Goal: Task Accomplishment & Management: Manage account settings

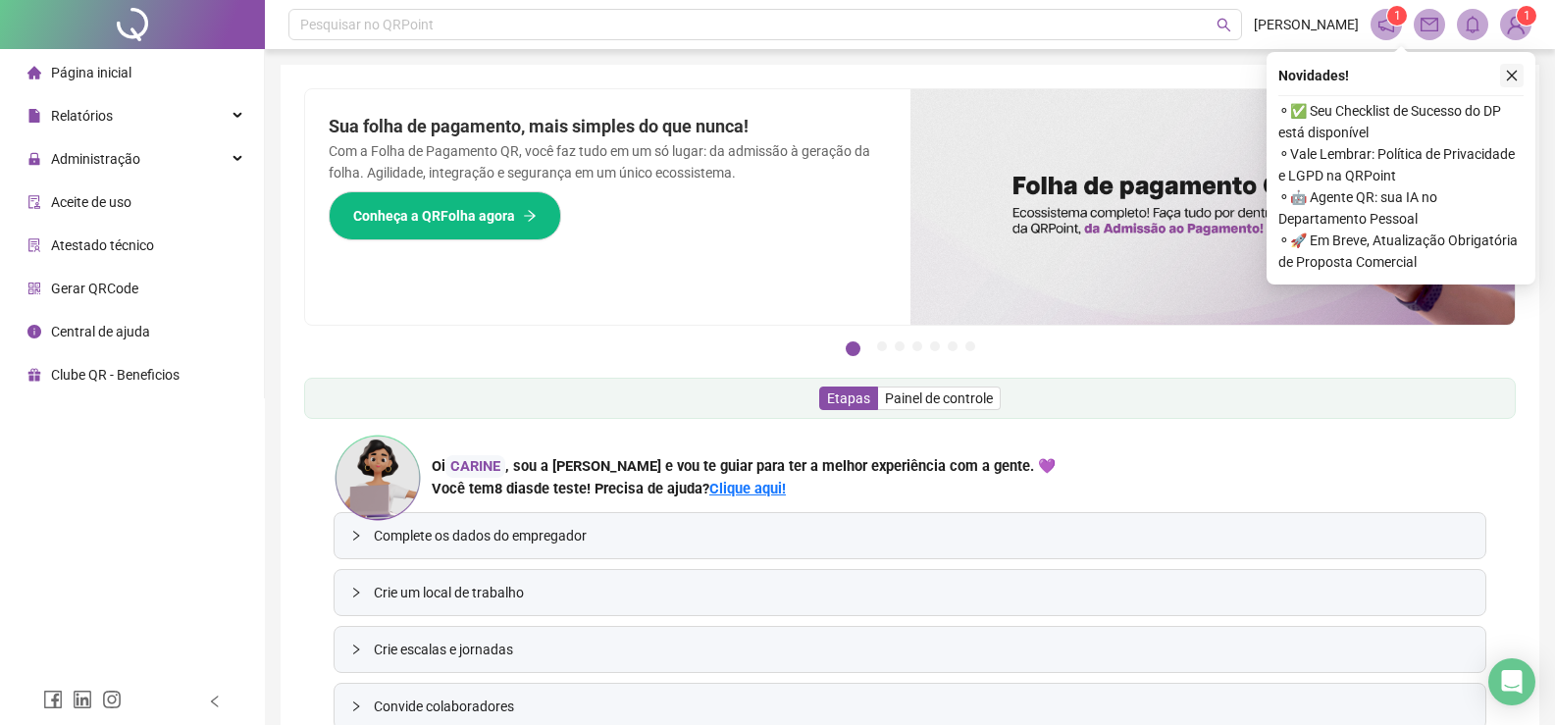
click at [1520, 71] on button "button" at bounding box center [1512, 76] width 24 height 24
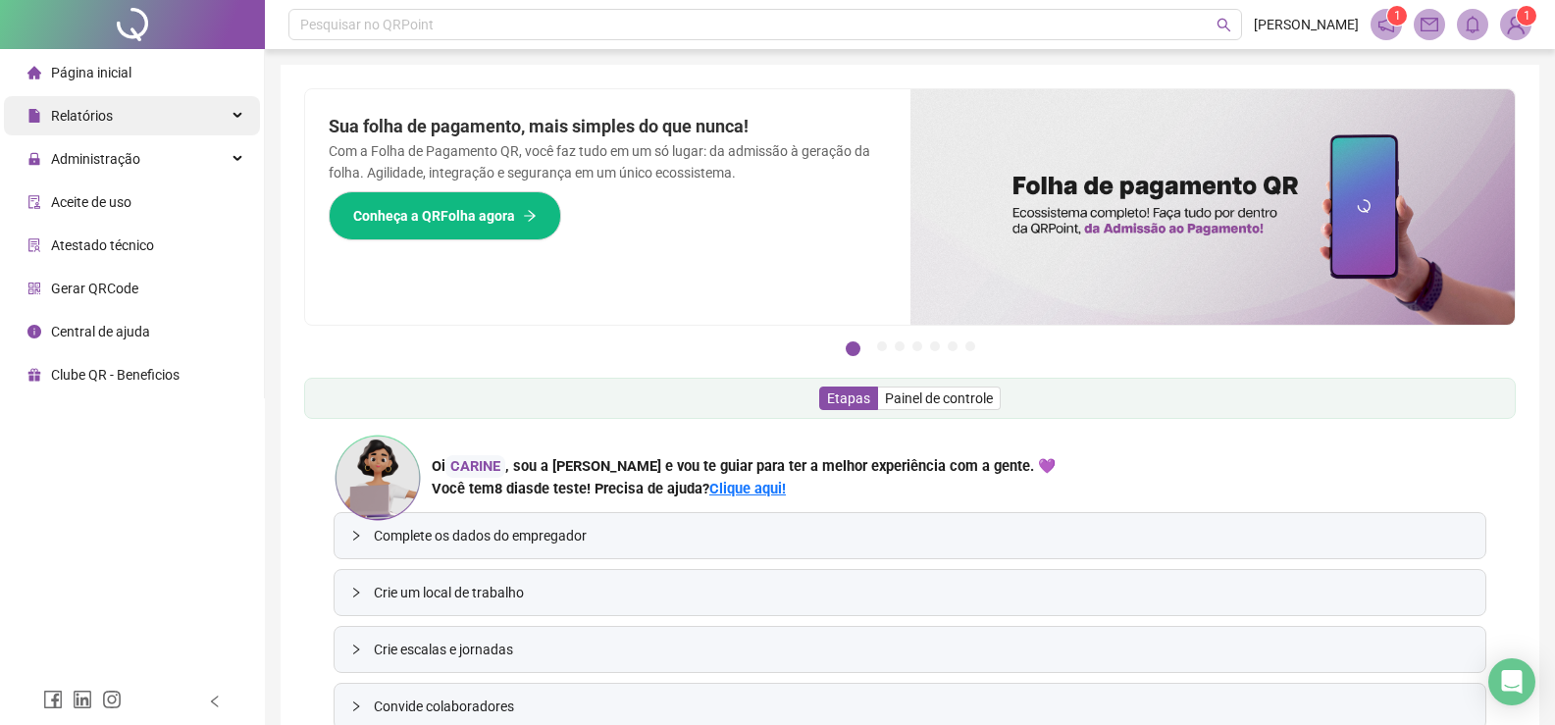
click at [67, 123] on span "Relatórios" at bounding box center [82, 116] width 62 height 16
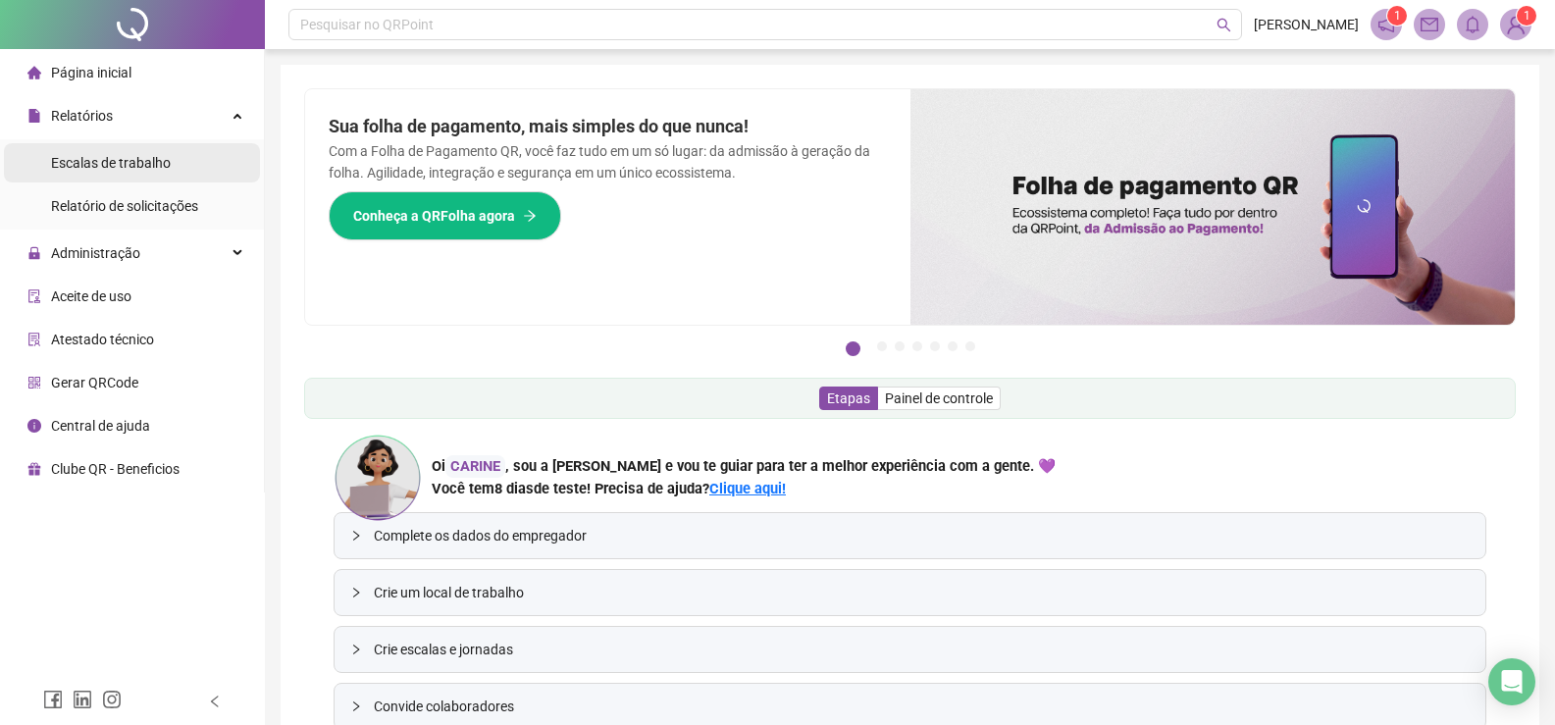
click at [80, 157] on span "Escalas de trabalho" at bounding box center [111, 163] width 120 height 16
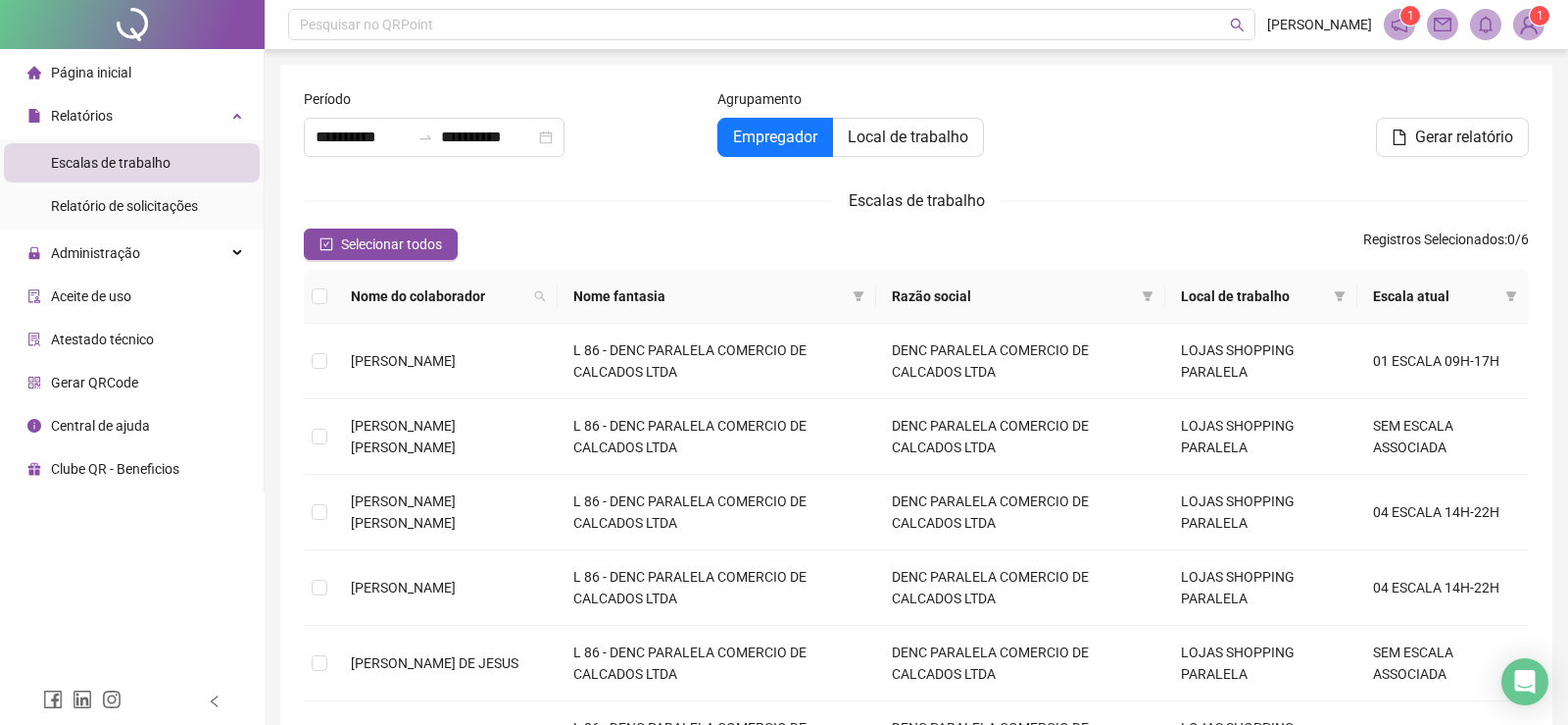
type input "**********"
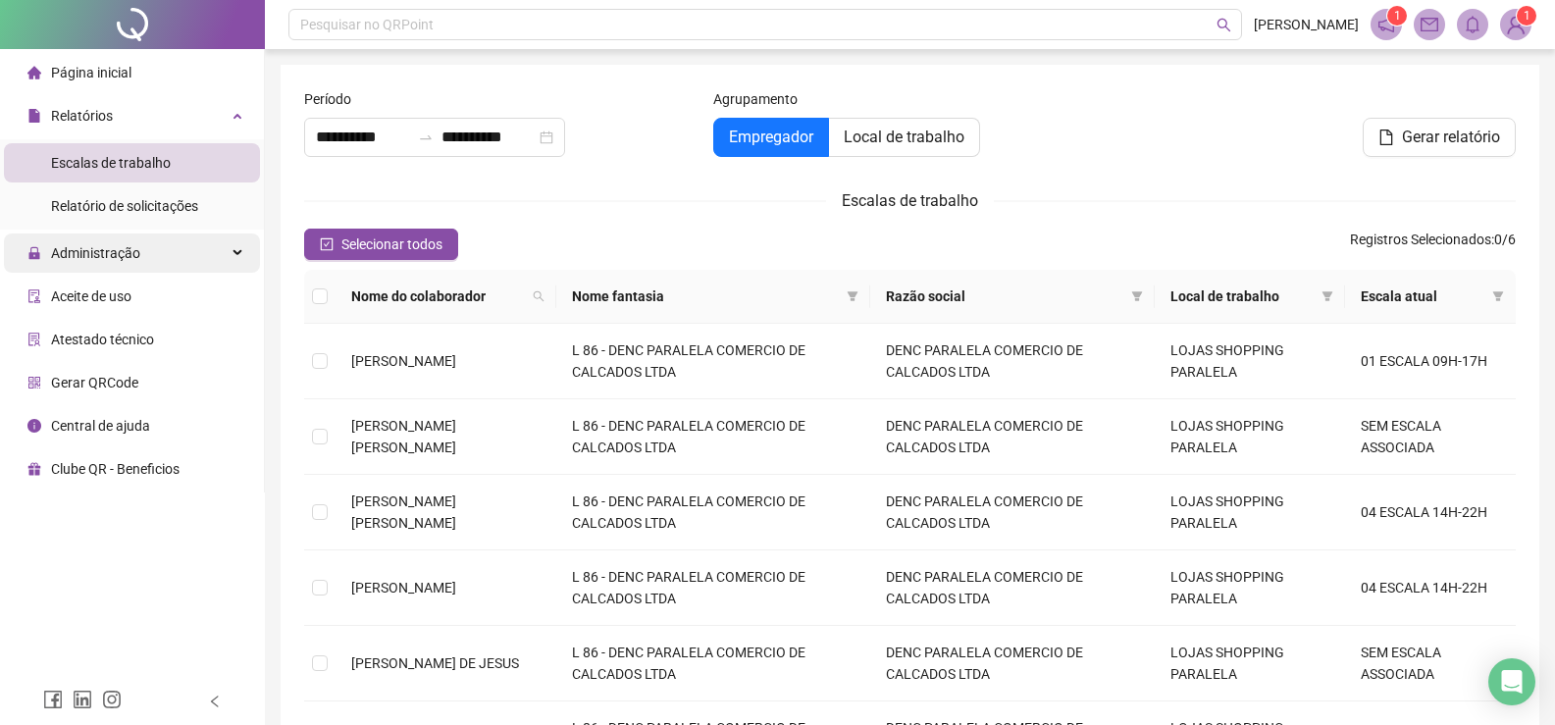
click at [102, 245] on span "Administração" at bounding box center [95, 253] width 89 height 16
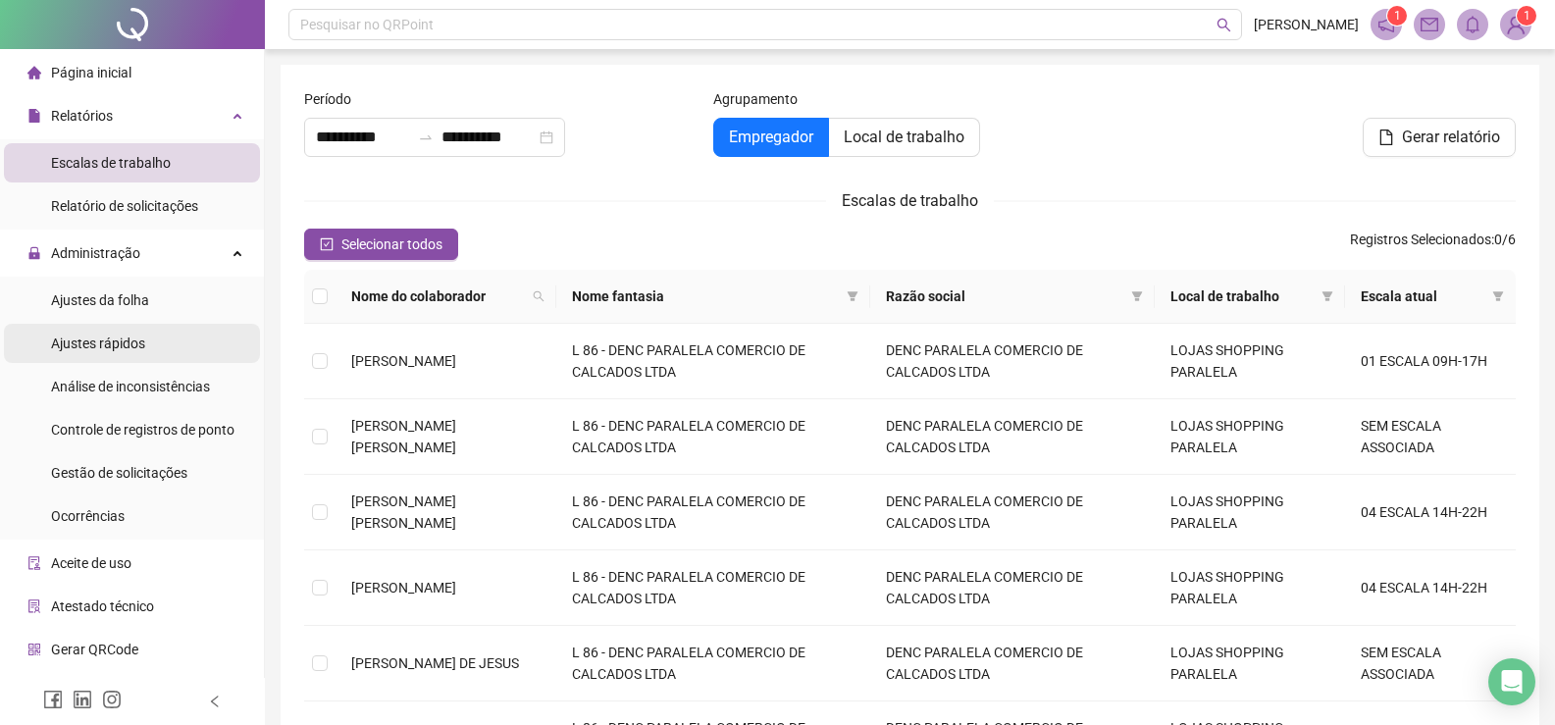
click at [154, 337] on li "Ajustes rápidos" at bounding box center [132, 343] width 256 height 39
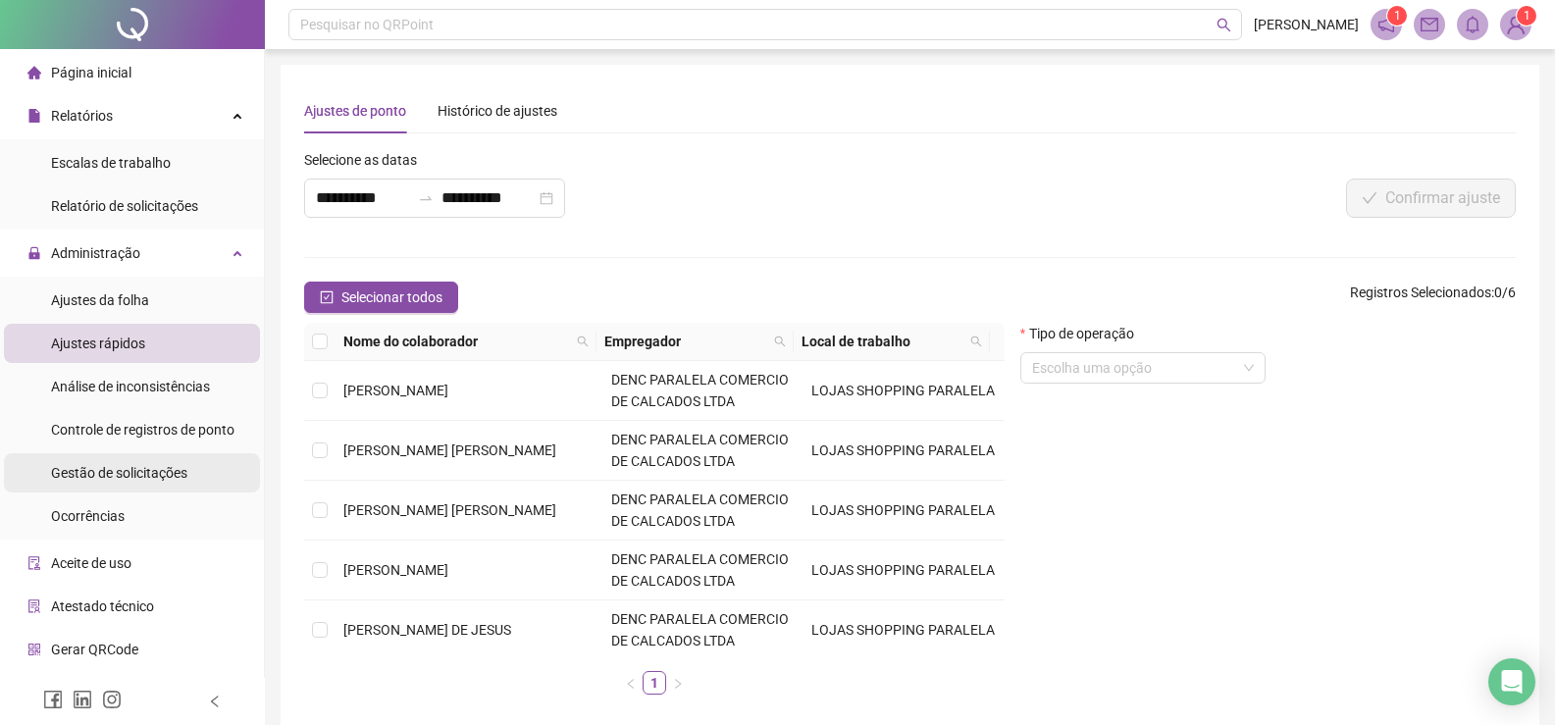
click at [134, 478] on span "Gestão de solicitações" at bounding box center [119, 473] width 136 height 16
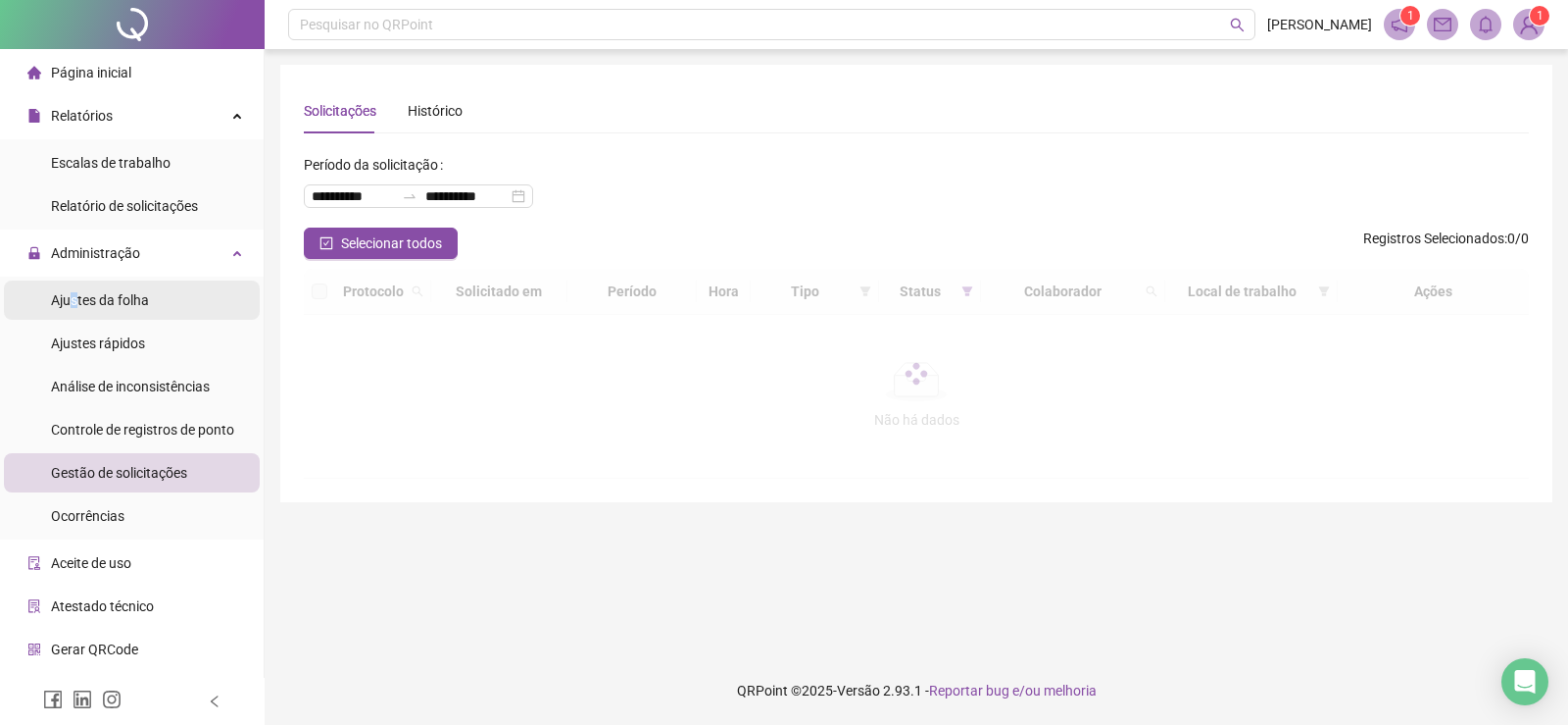
click at [75, 299] on span "Ajustes da folha" at bounding box center [100, 300] width 98 height 16
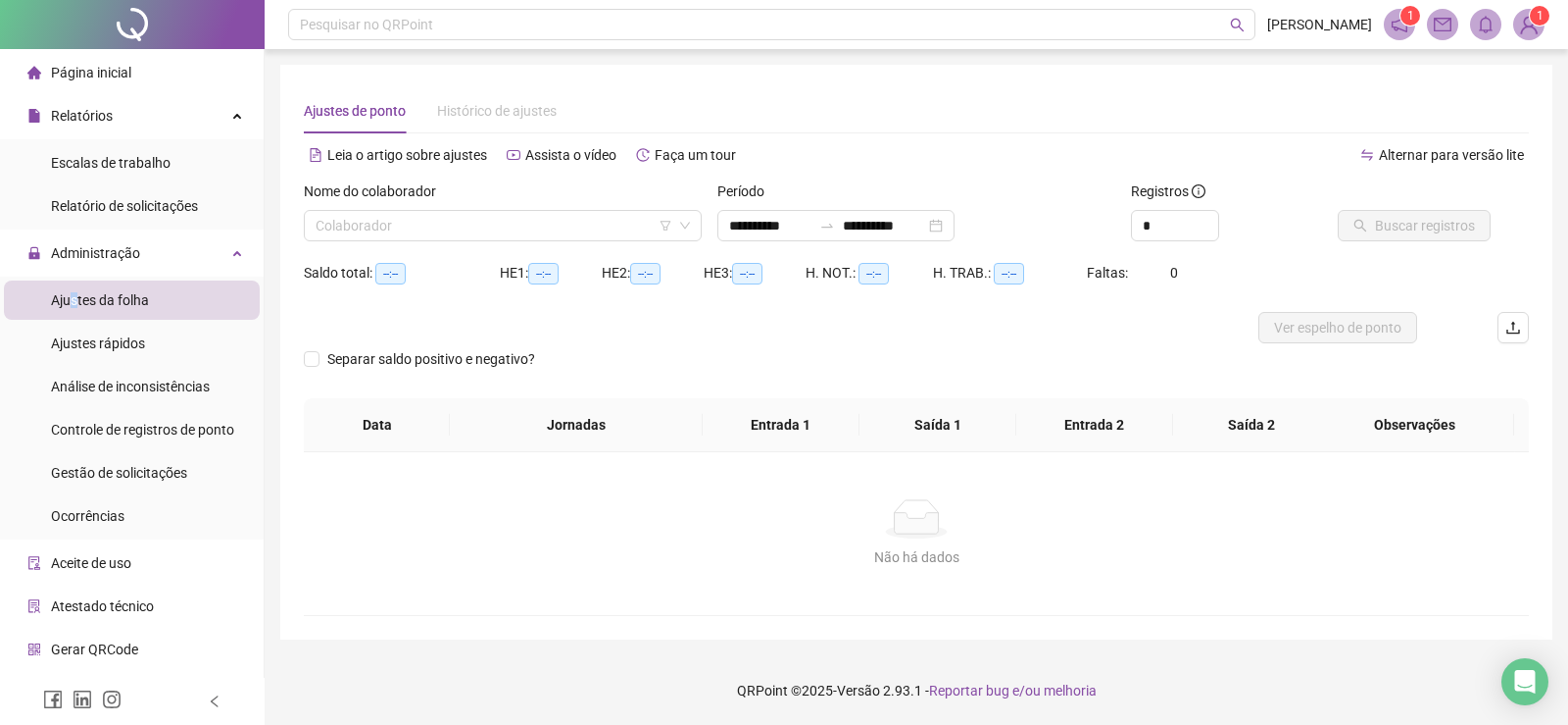
type input "**********"
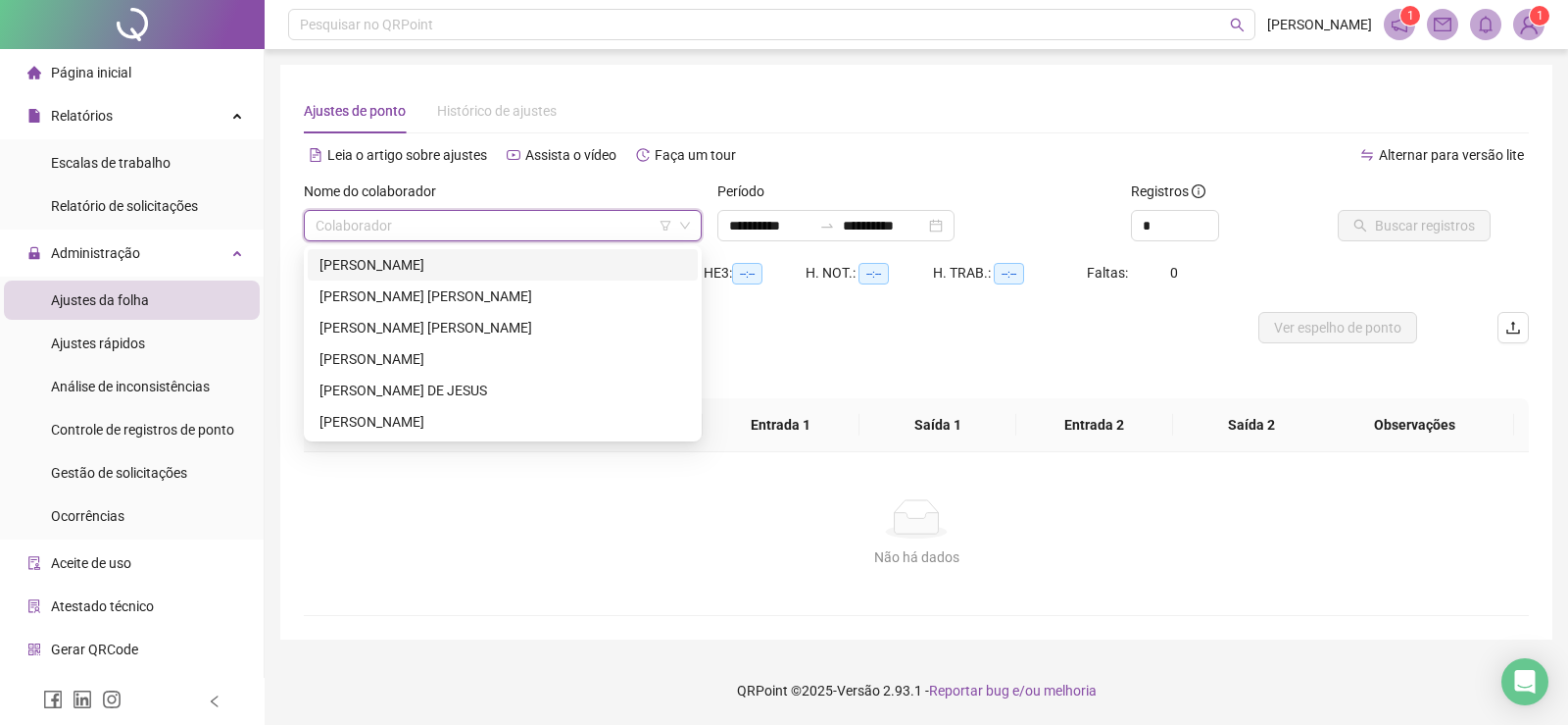
click at [528, 230] on input "search" at bounding box center [494, 225] width 357 height 29
click at [479, 327] on div "[PERSON_NAME] [PERSON_NAME]" at bounding box center [503, 328] width 367 height 22
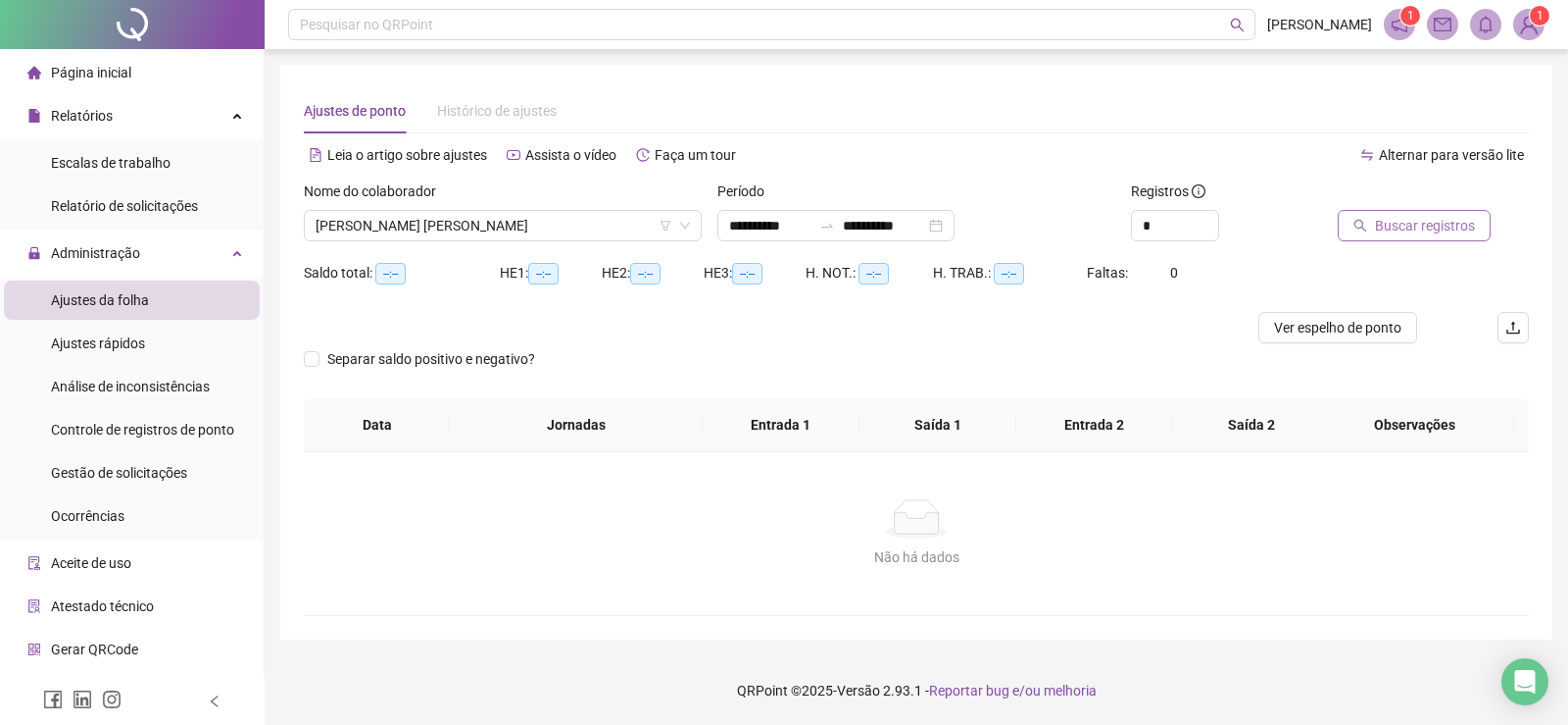
click at [1441, 233] on span "Buscar registros" at bounding box center [1425, 226] width 100 height 22
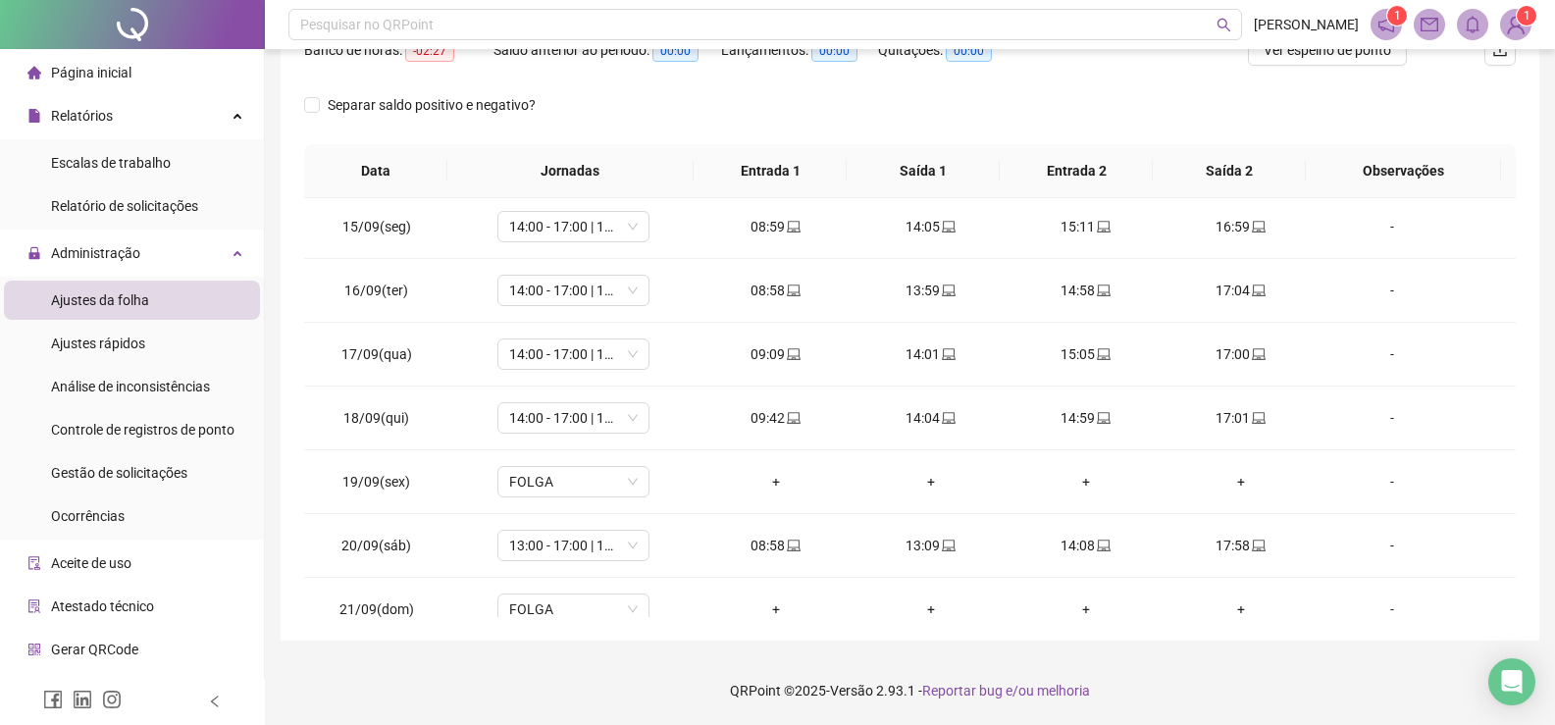
scroll to position [920, 0]
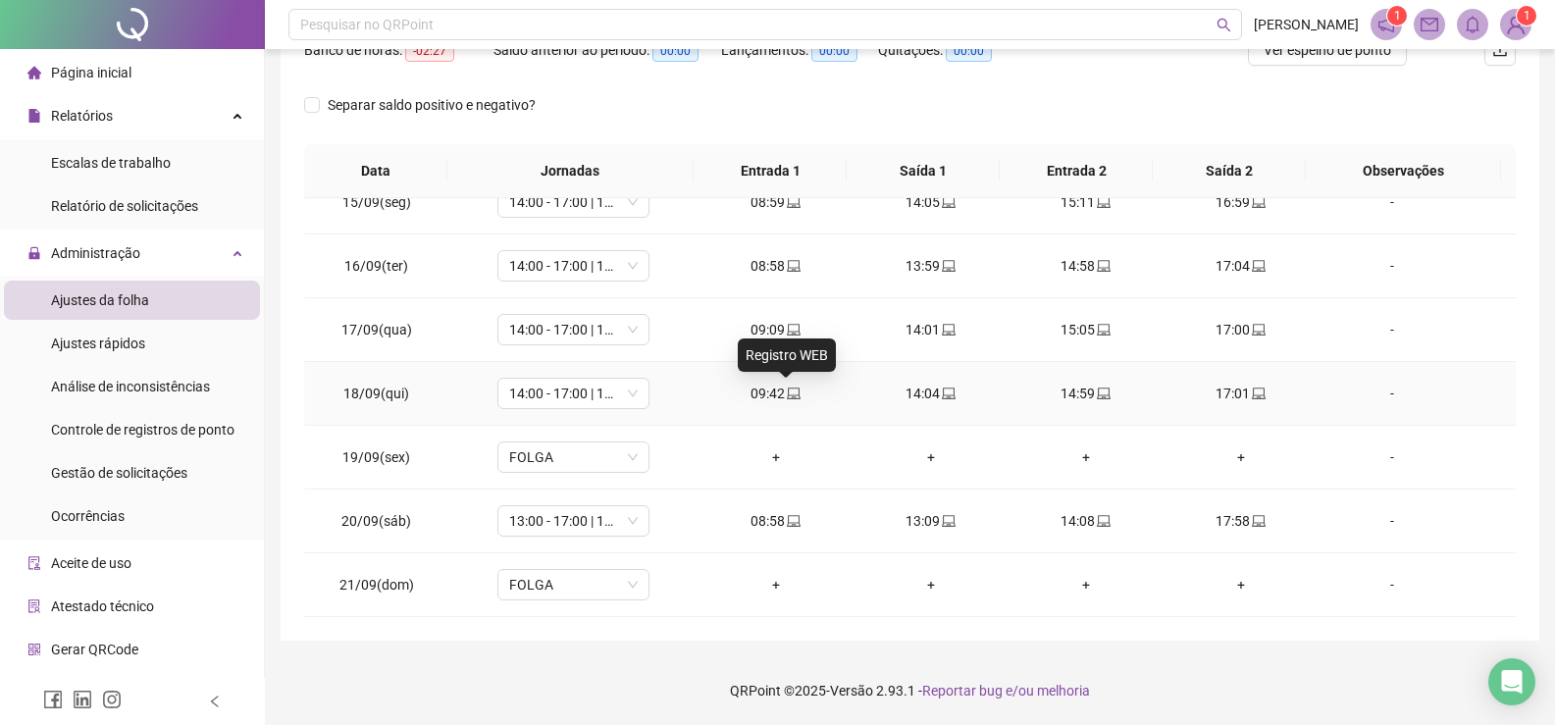
click at [787, 393] on icon "laptop" at bounding box center [794, 393] width 14 height 14
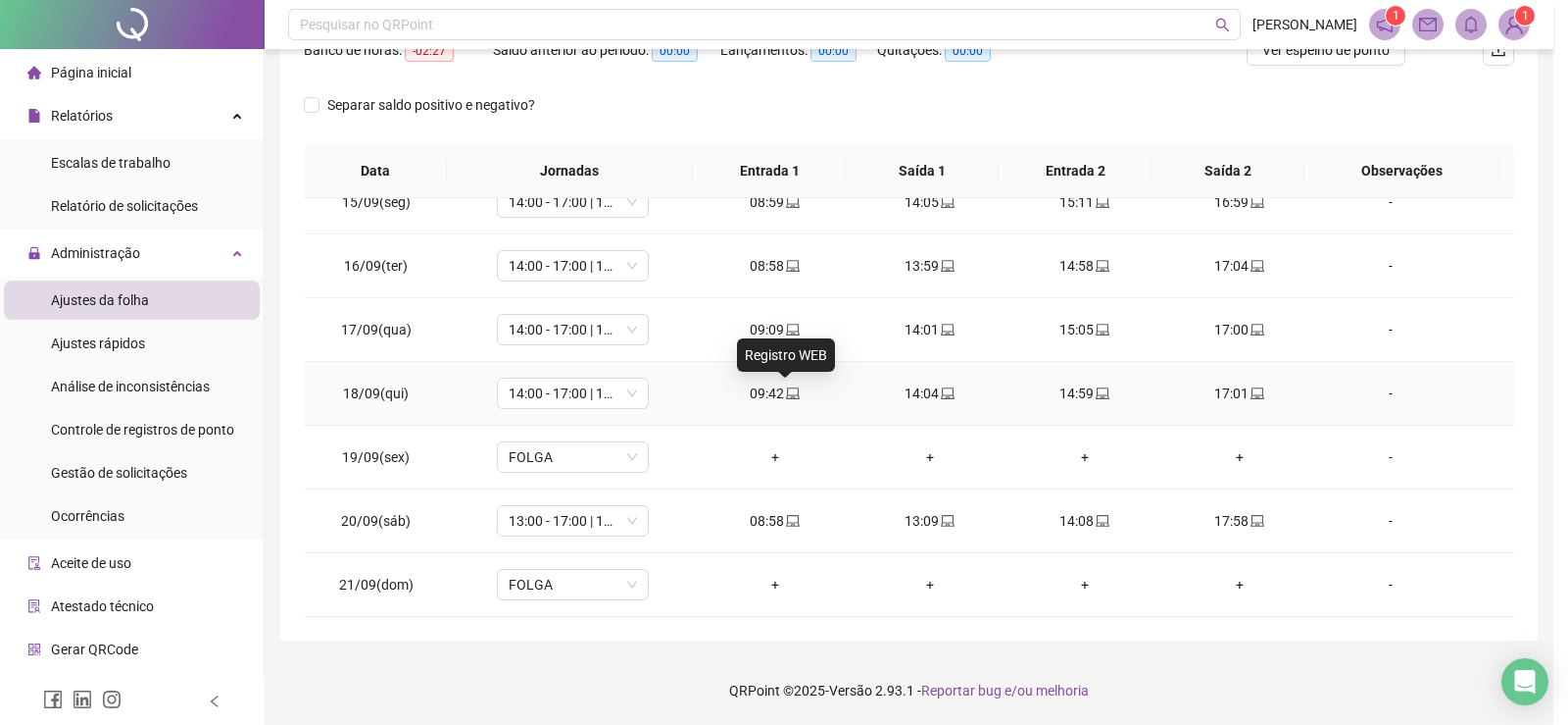
type input "**********"
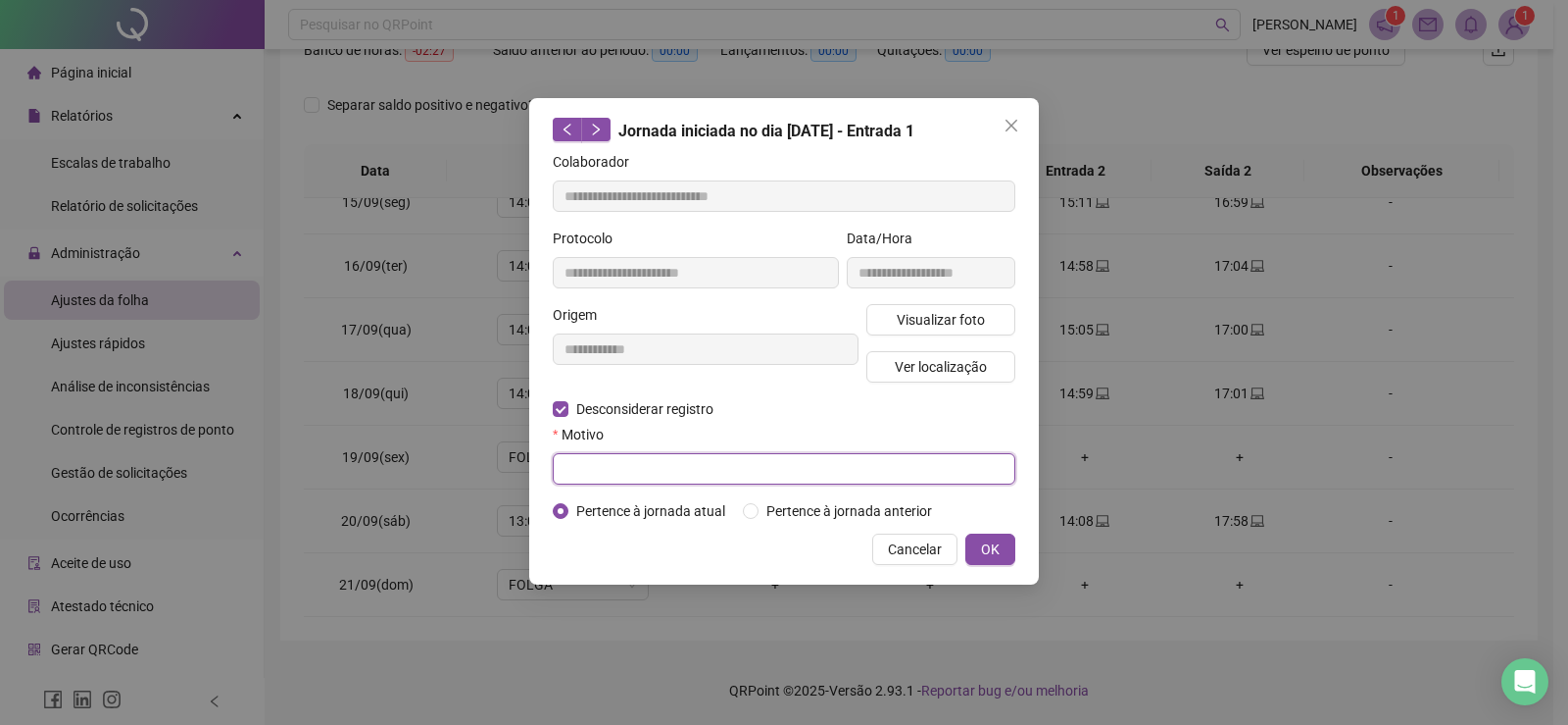
click at [705, 469] on input "text" at bounding box center [784, 468] width 463 height 31
type input "**********"
drag, startPoint x: 992, startPoint y: 548, endPoint x: 1000, endPoint y: 557, distance: 12.0
click at [992, 549] on span "OK" at bounding box center [990, 550] width 19 height 22
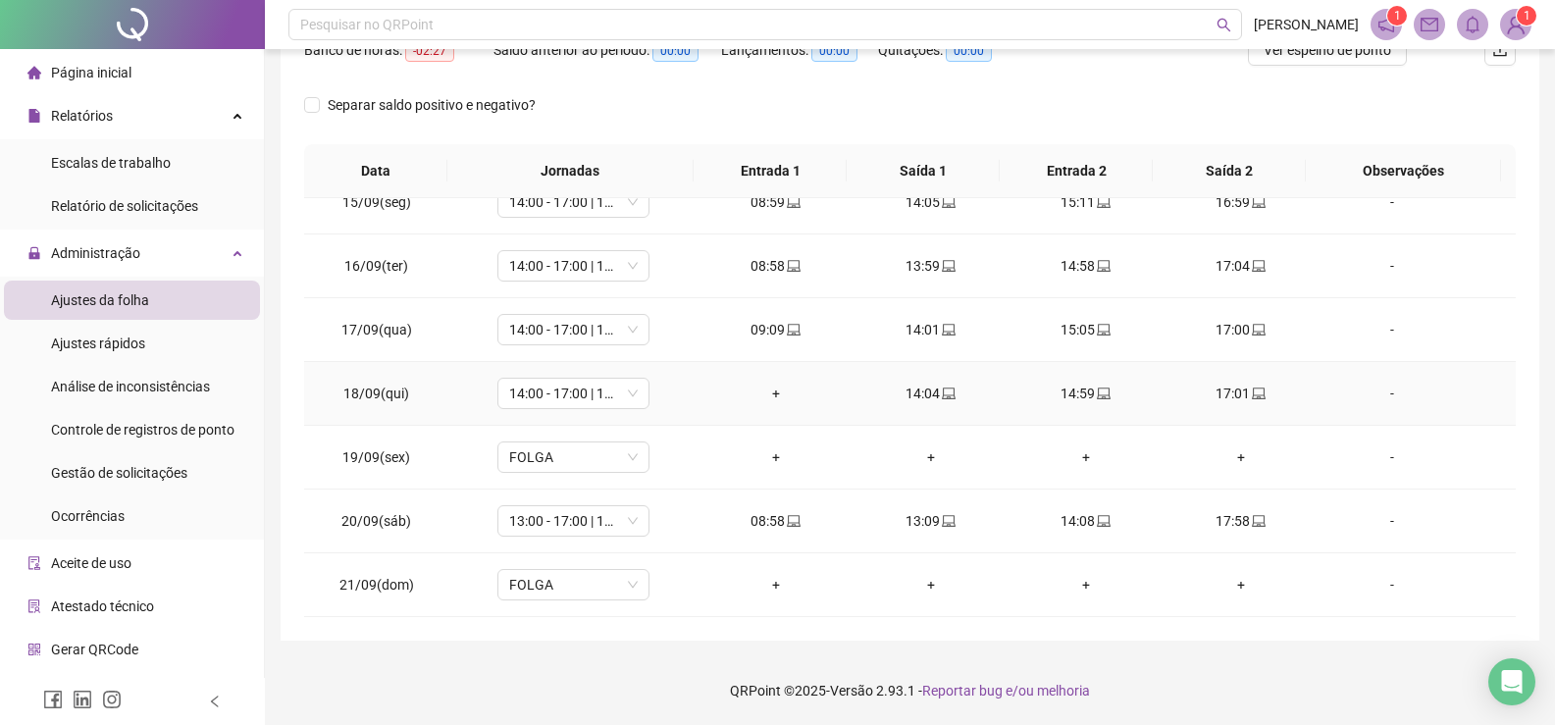
click at [771, 400] on div "+" at bounding box center [776, 394] width 124 height 22
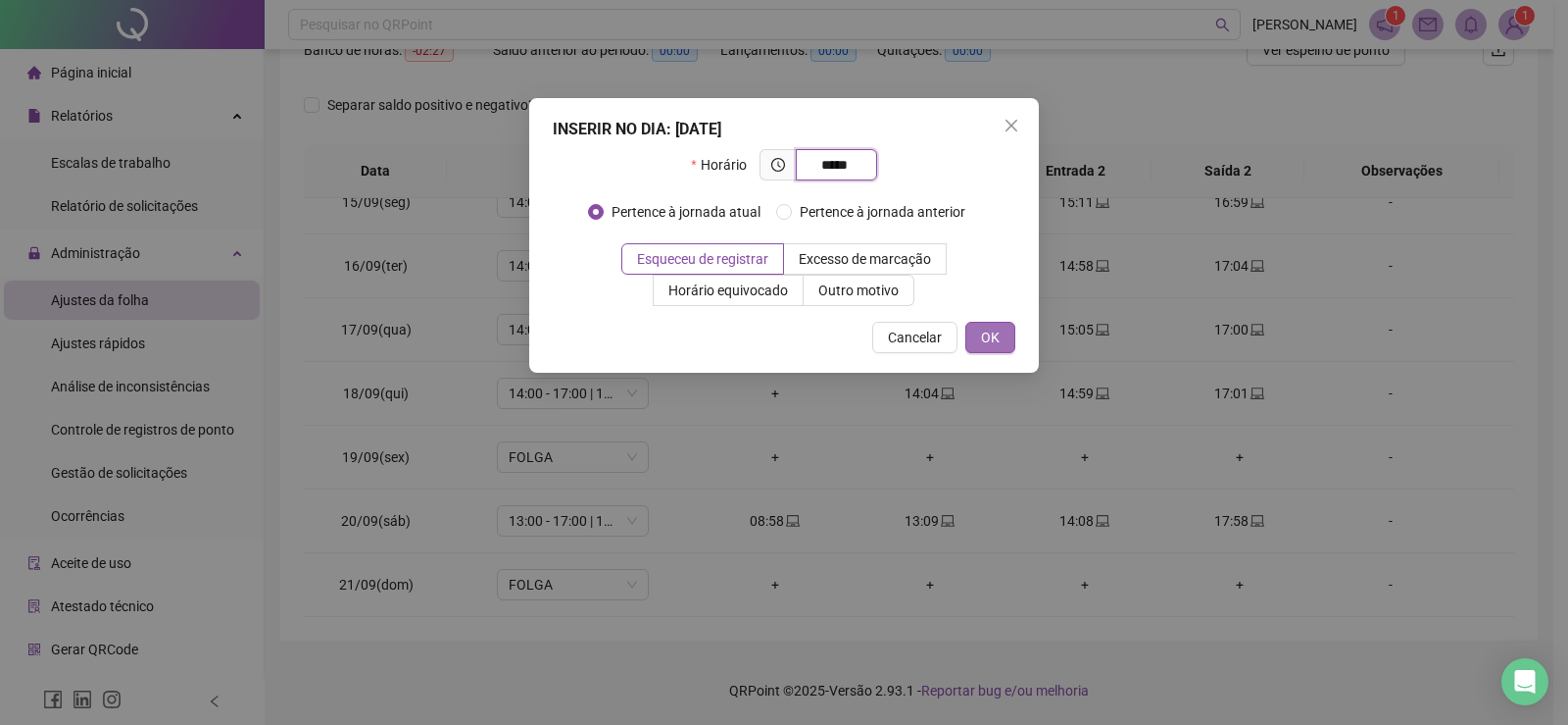
type input "*****"
click at [993, 346] on span "OK" at bounding box center [990, 338] width 19 height 22
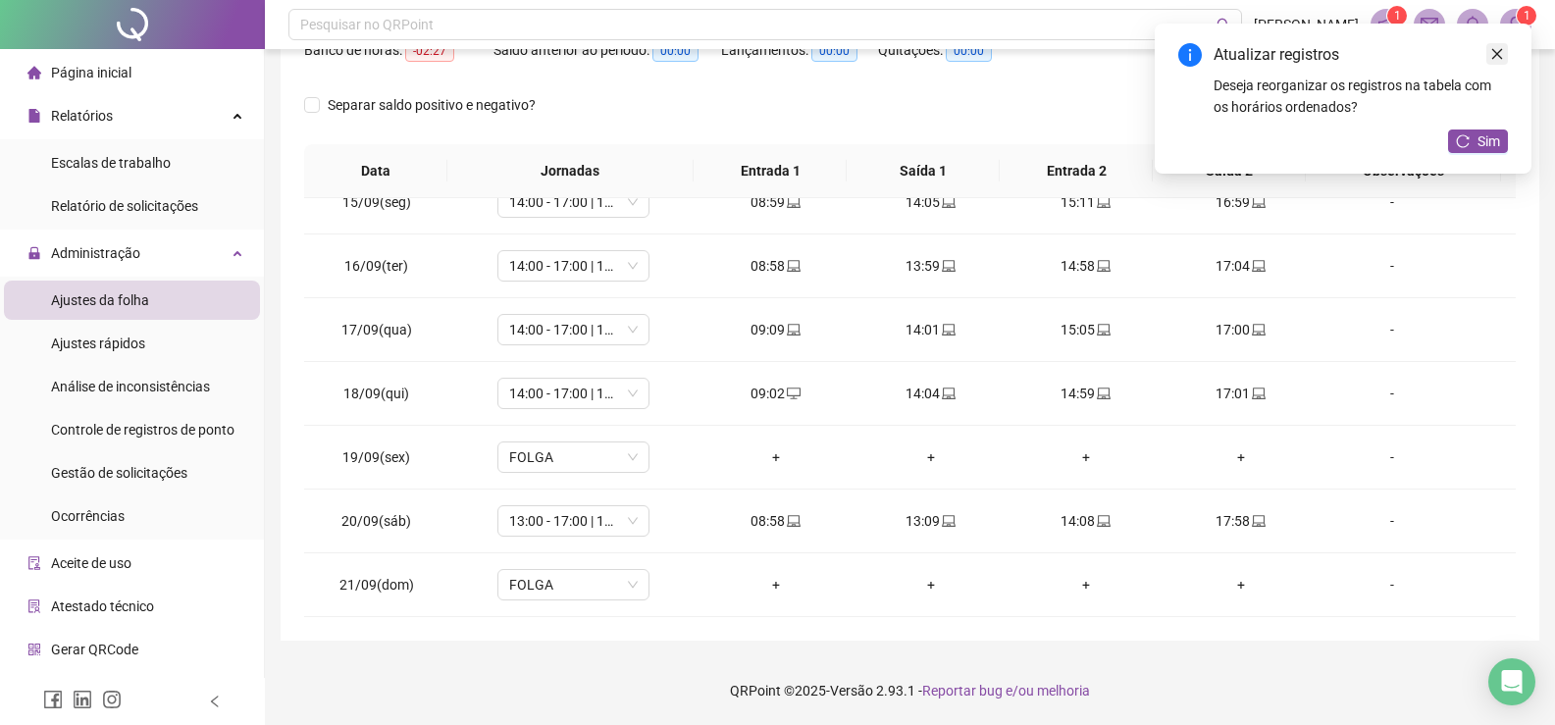
click at [1493, 60] on icon "close" at bounding box center [1497, 54] width 14 height 14
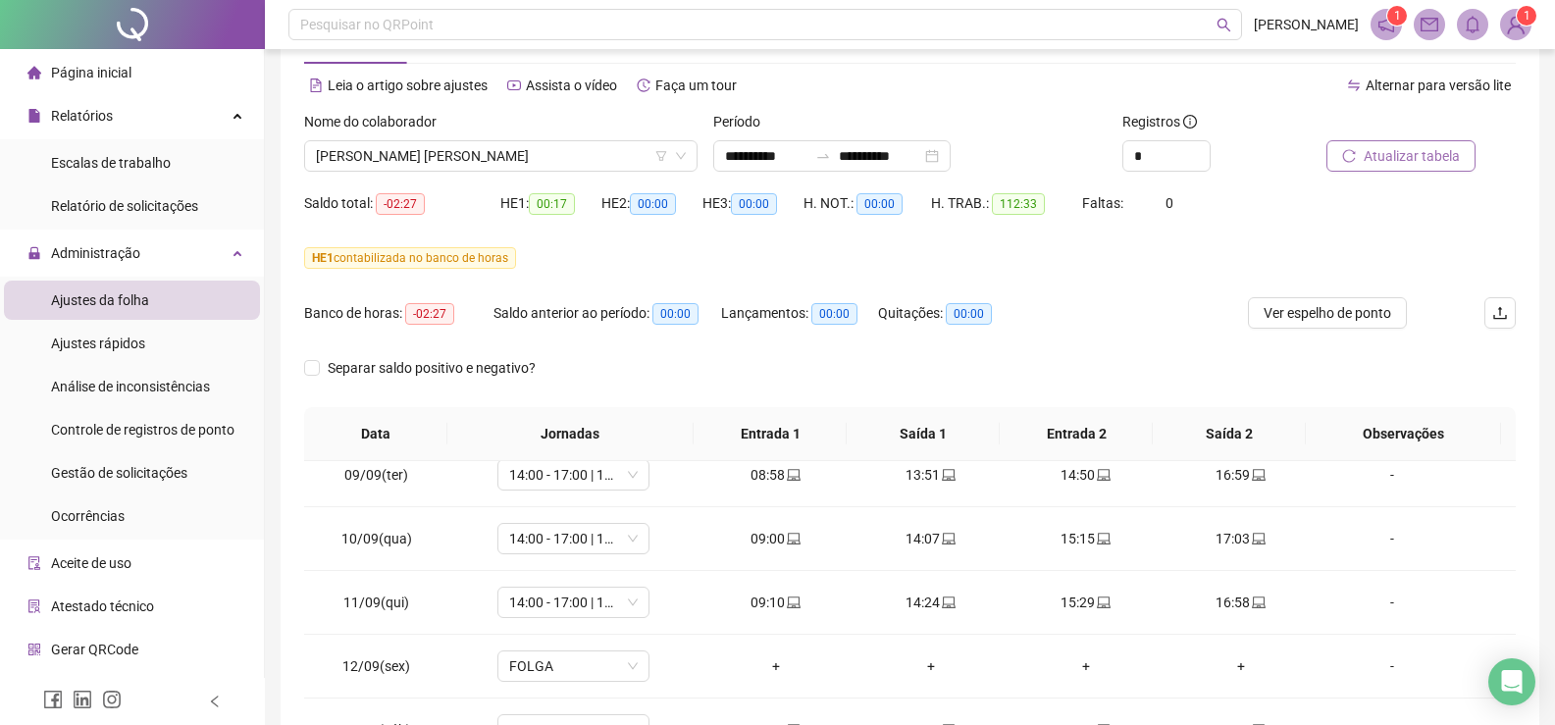
scroll to position [0, 0]
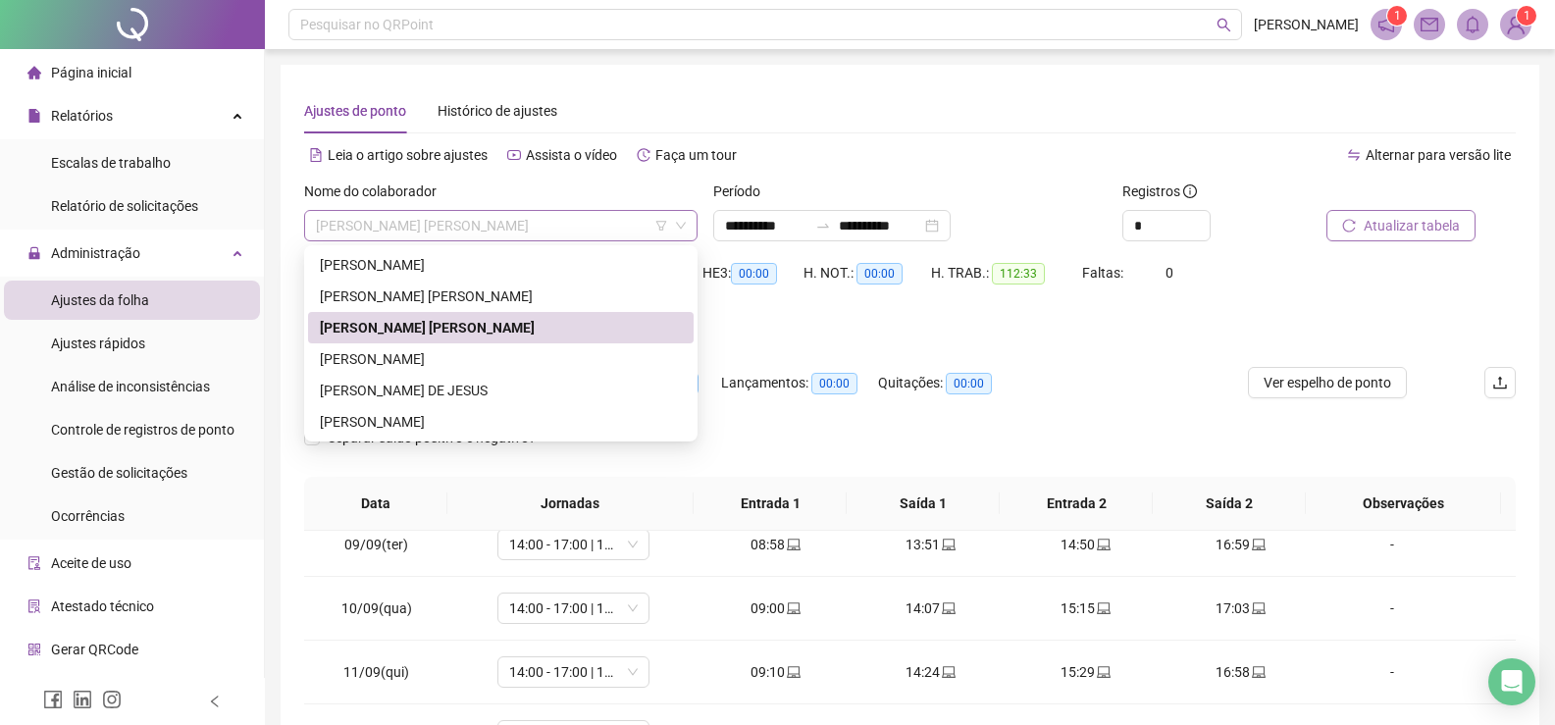
click at [678, 232] on span "[PERSON_NAME] [PERSON_NAME]" at bounding box center [501, 225] width 370 height 29
click at [416, 362] on div "[PERSON_NAME]" at bounding box center [501, 359] width 362 height 22
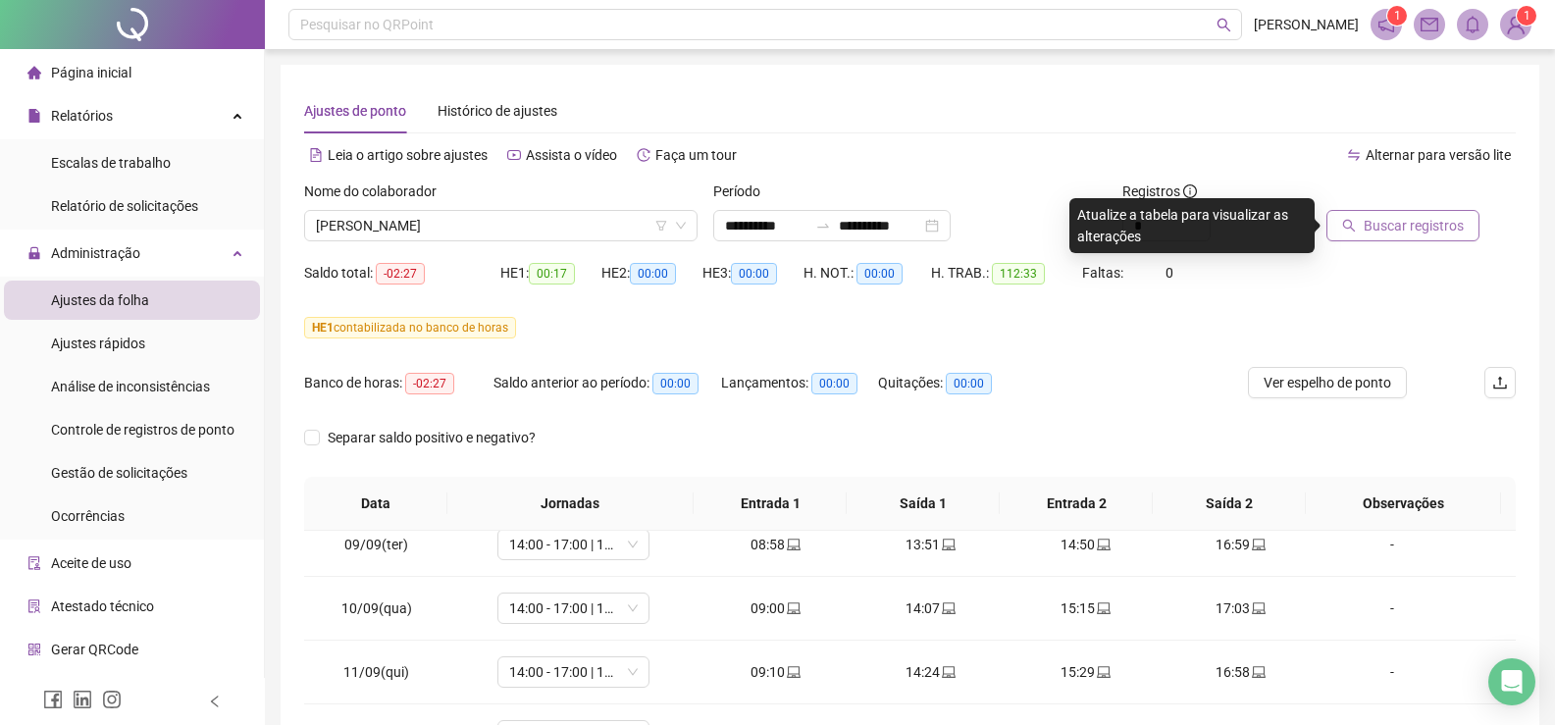
click at [1397, 217] on span "Buscar registros" at bounding box center [1413, 226] width 100 height 22
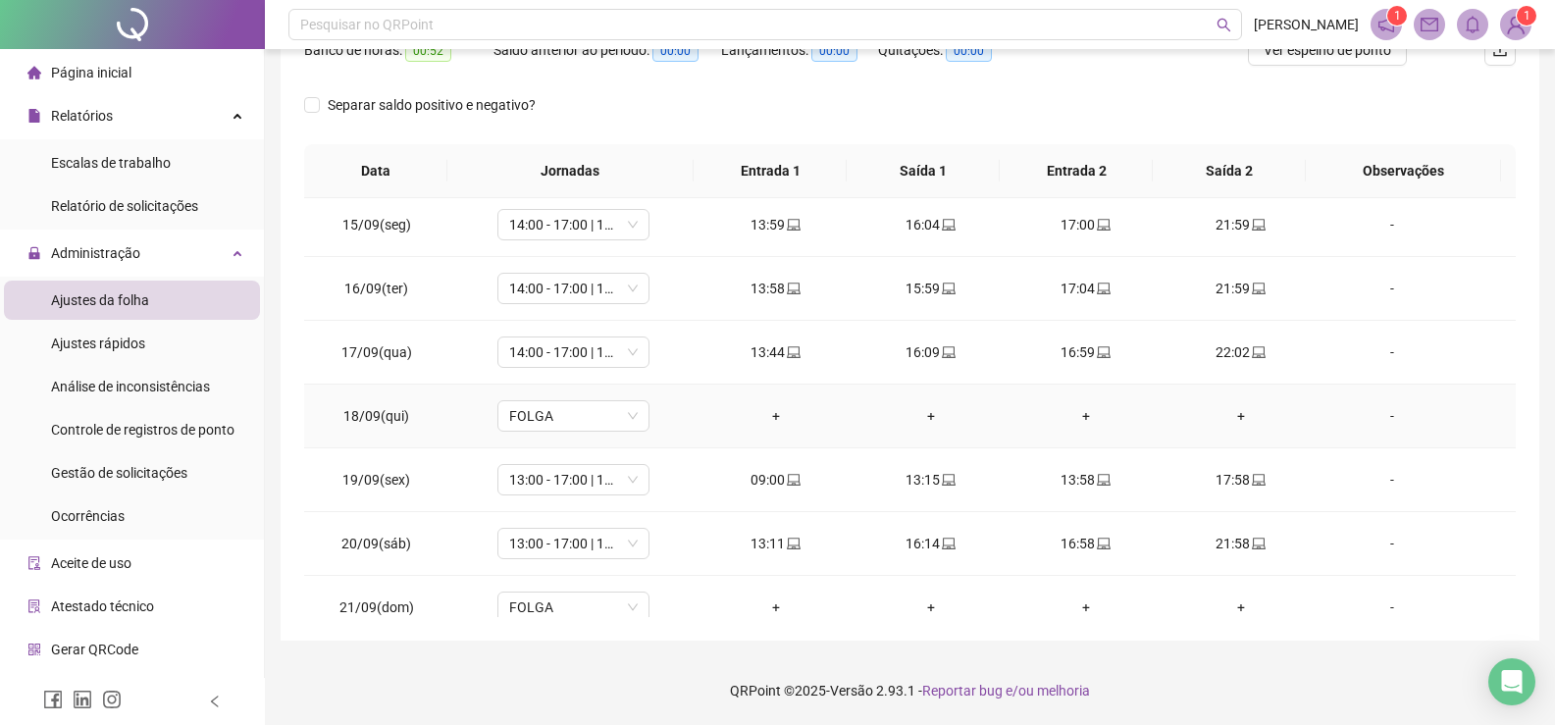
scroll to position [920, 0]
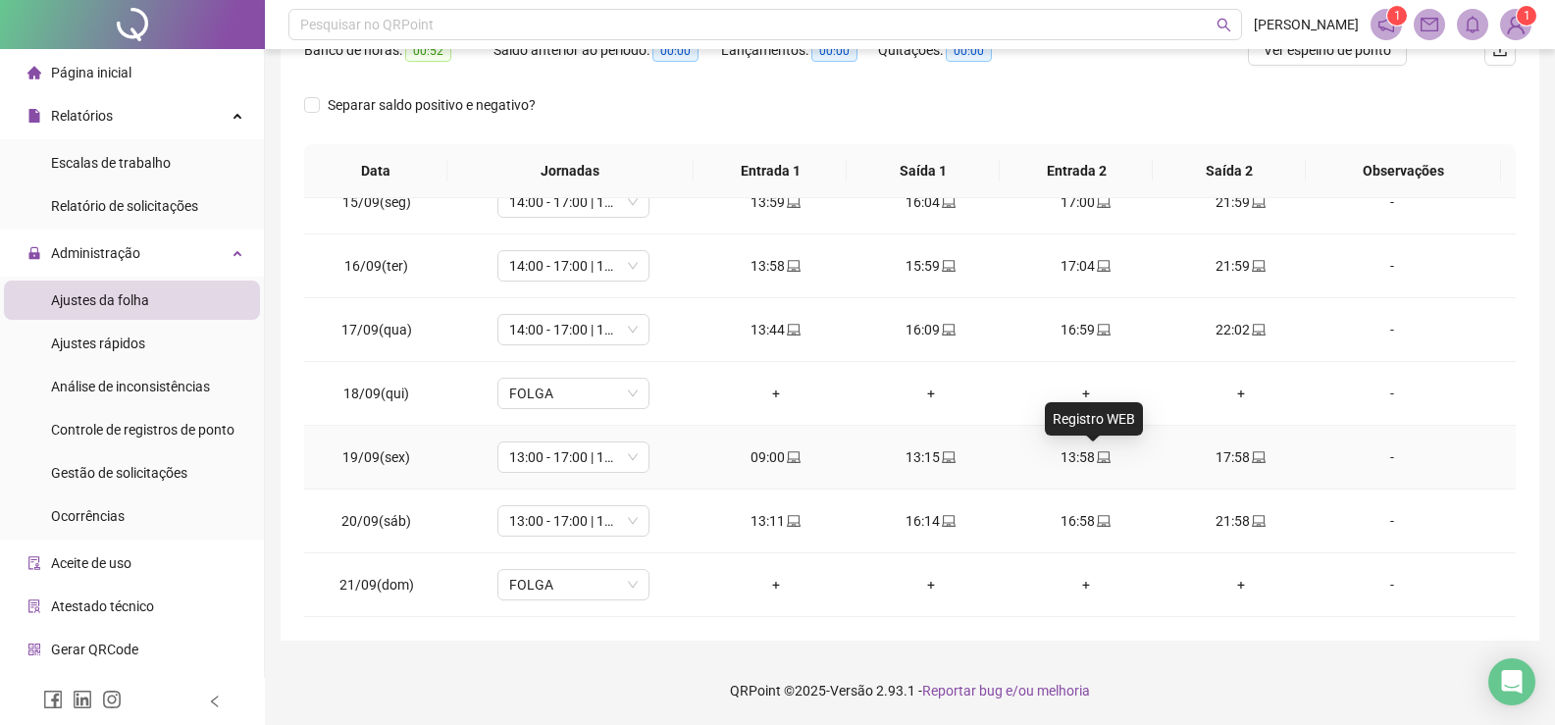
click at [1097, 456] on icon "laptop" at bounding box center [1104, 457] width 14 height 14
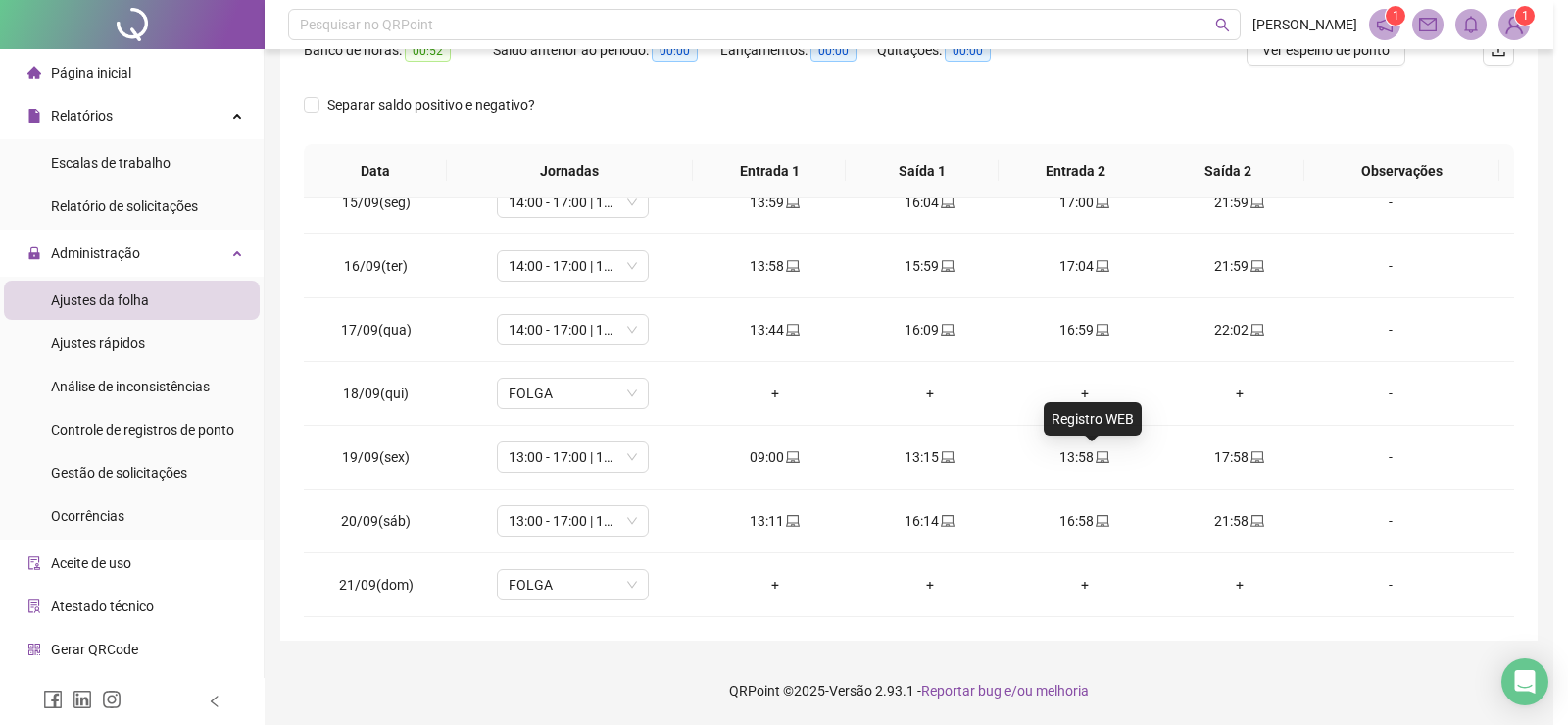
type input "**********"
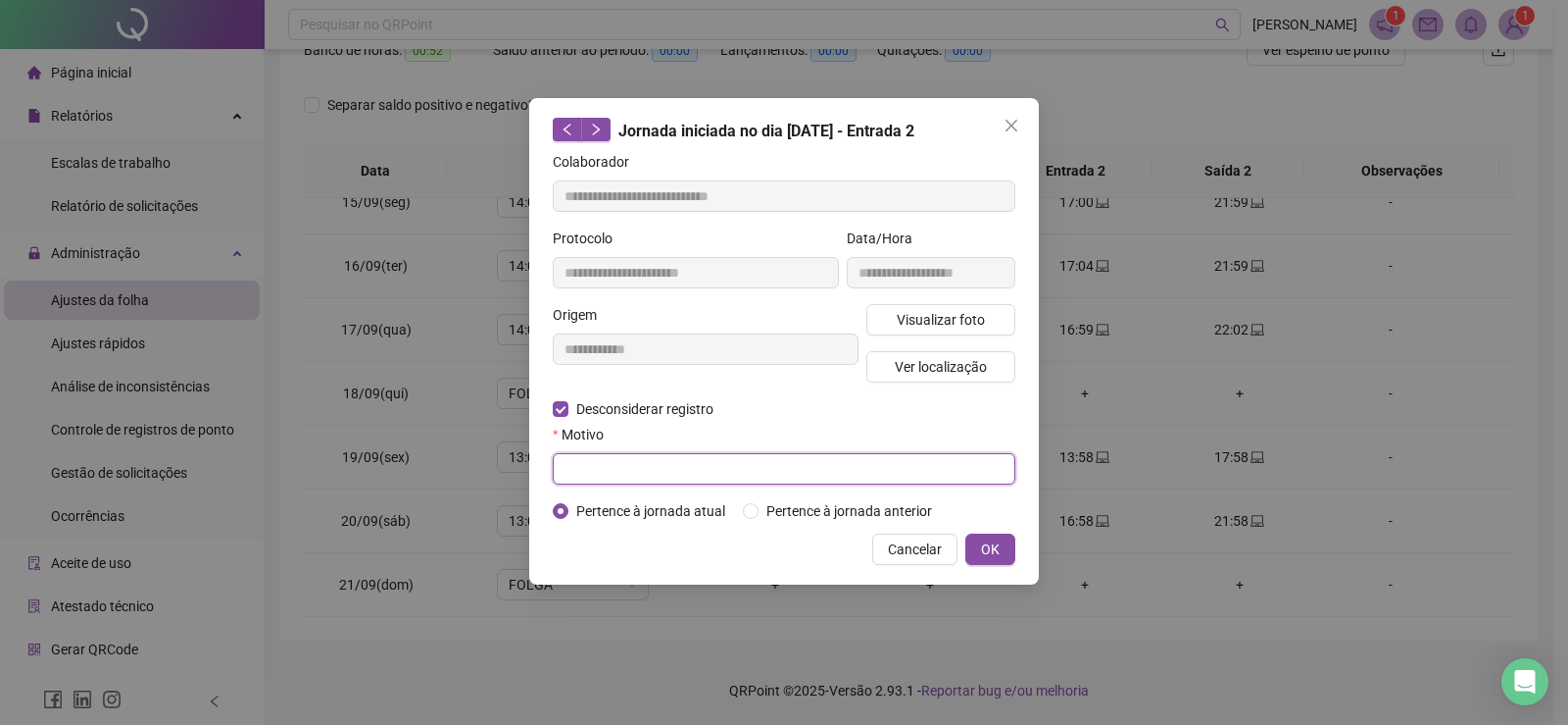
click at [628, 465] on input "text" at bounding box center [784, 468] width 463 height 31
type input "**********"
click at [986, 540] on span "OK" at bounding box center [990, 550] width 19 height 22
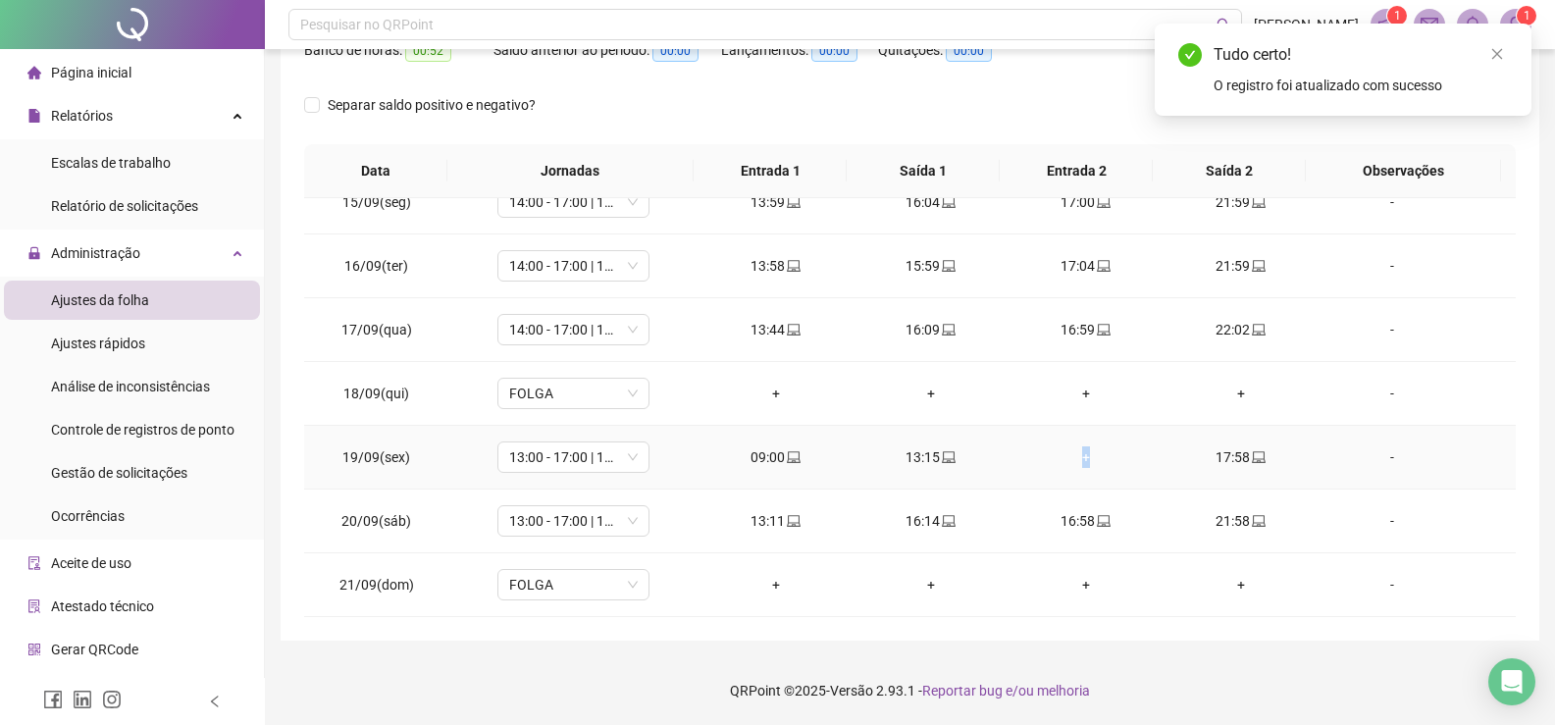
click at [1077, 459] on div "+" at bounding box center [1086, 457] width 124 height 22
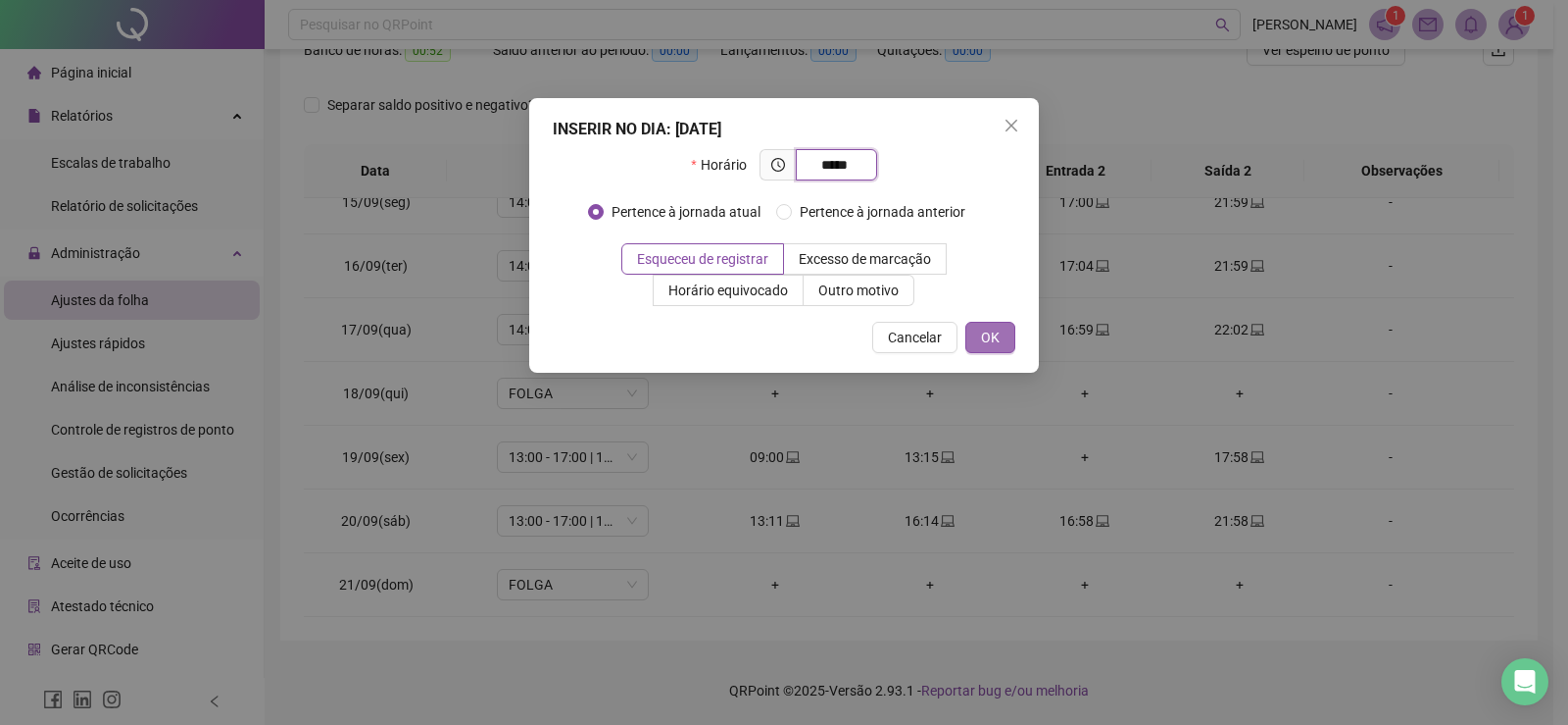
type input "*****"
click at [992, 332] on span "OK" at bounding box center [990, 338] width 19 height 22
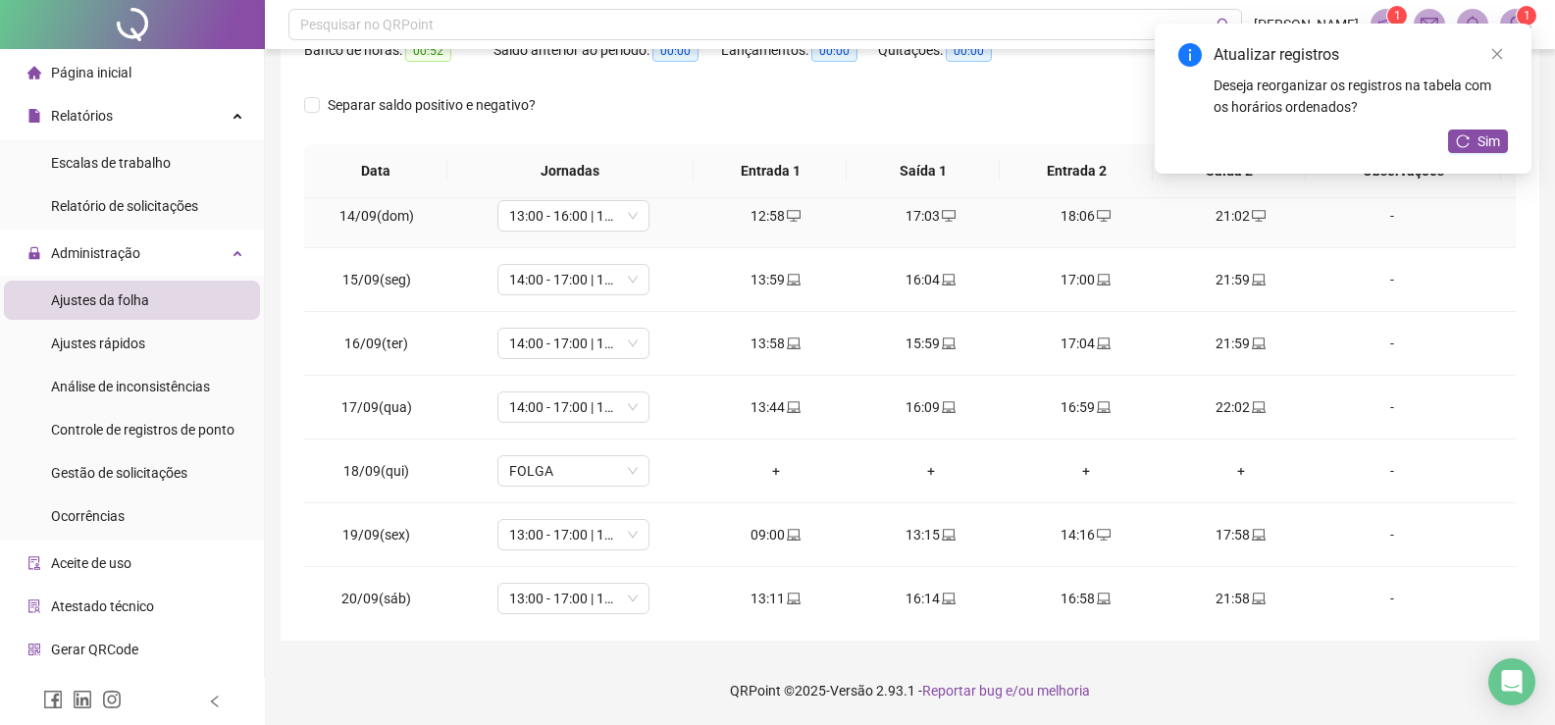
scroll to position [724, 0]
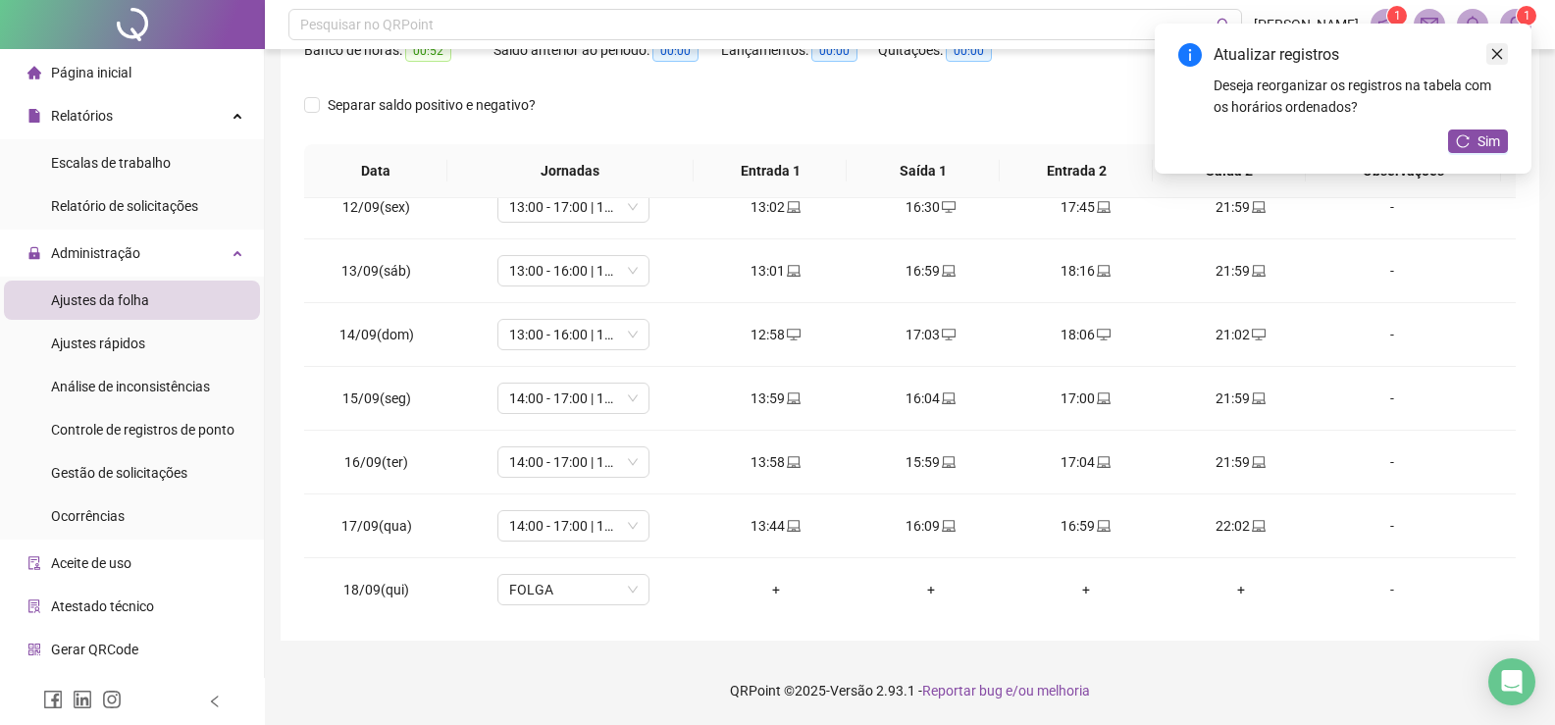
click at [1504, 53] on link "Close" at bounding box center [1497, 54] width 22 height 22
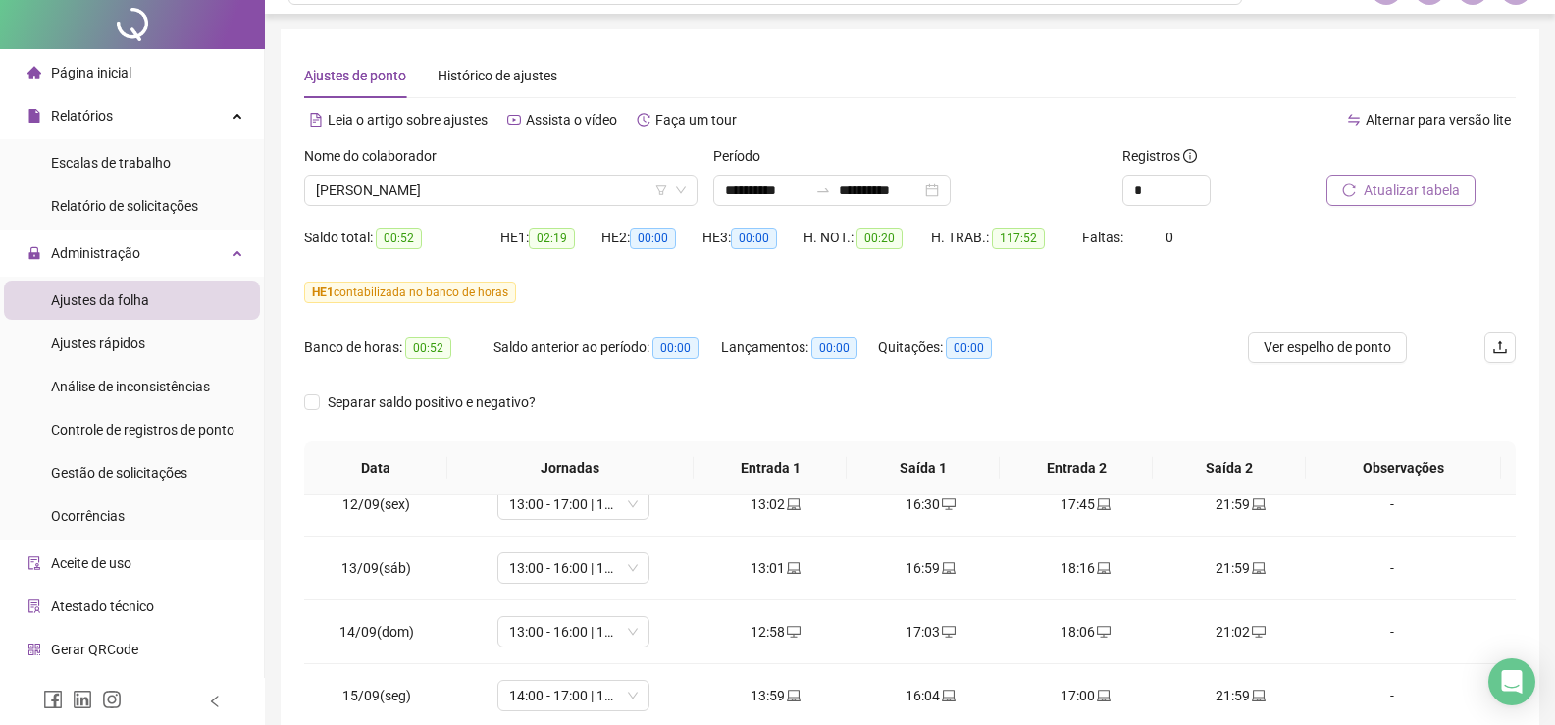
scroll to position [0, 0]
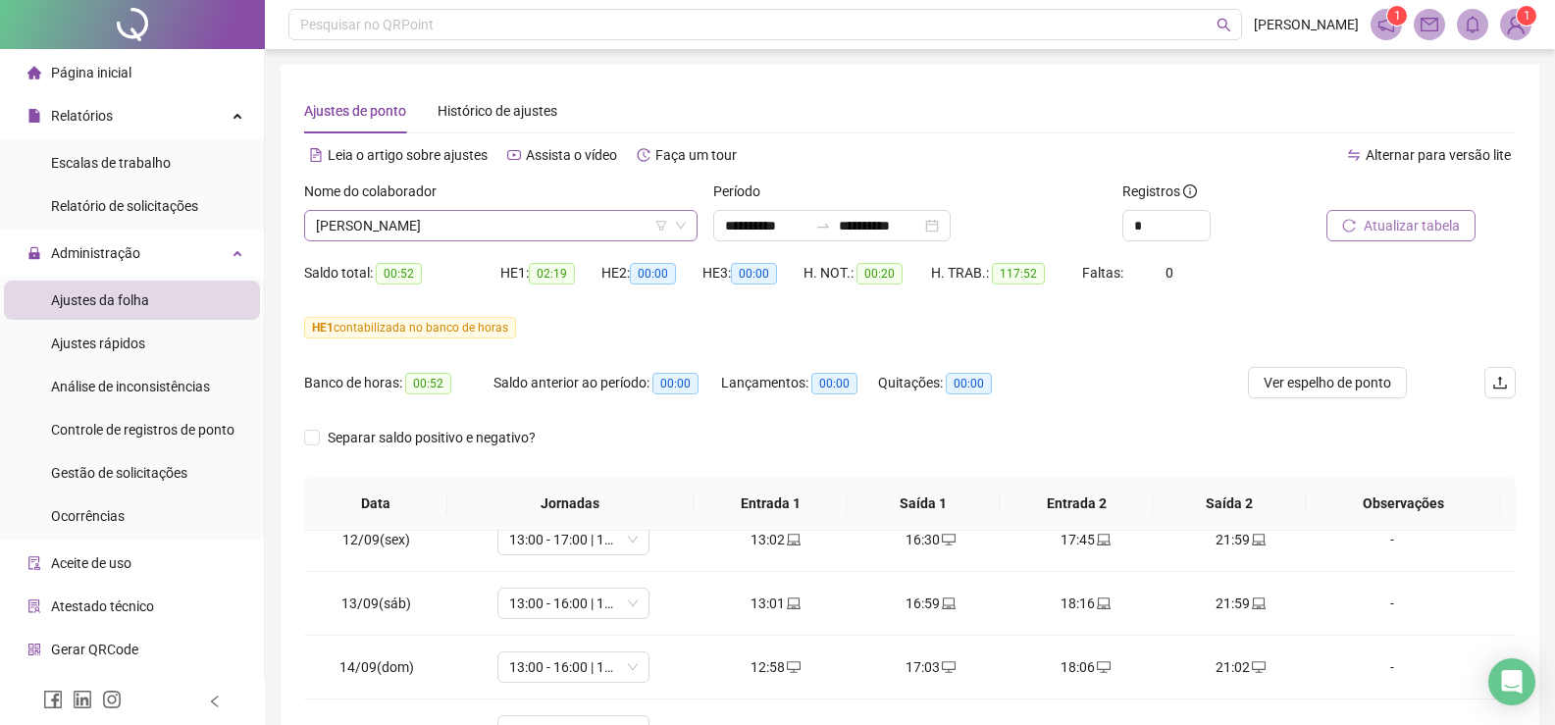
click at [684, 225] on icon "down" at bounding box center [681, 226] width 12 height 12
click at [677, 225] on icon "down" at bounding box center [681, 226] width 12 height 12
click at [681, 226] on icon "down" at bounding box center [681, 226] width 12 height 12
click at [679, 226] on icon "down" at bounding box center [681, 226] width 10 height 7
click at [539, 238] on span "[PERSON_NAME]" at bounding box center [501, 225] width 370 height 29
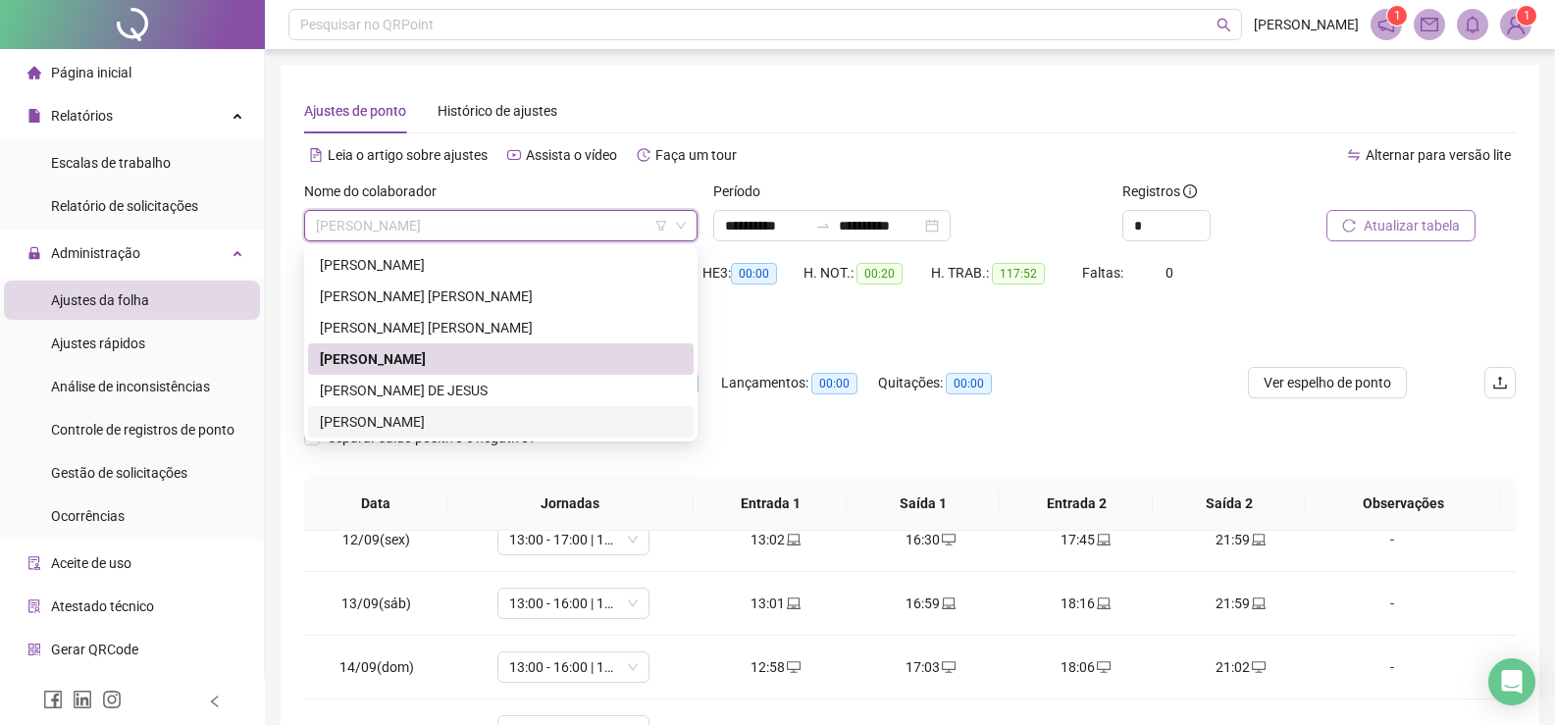
click at [423, 424] on div "[PERSON_NAME]" at bounding box center [501, 422] width 362 height 22
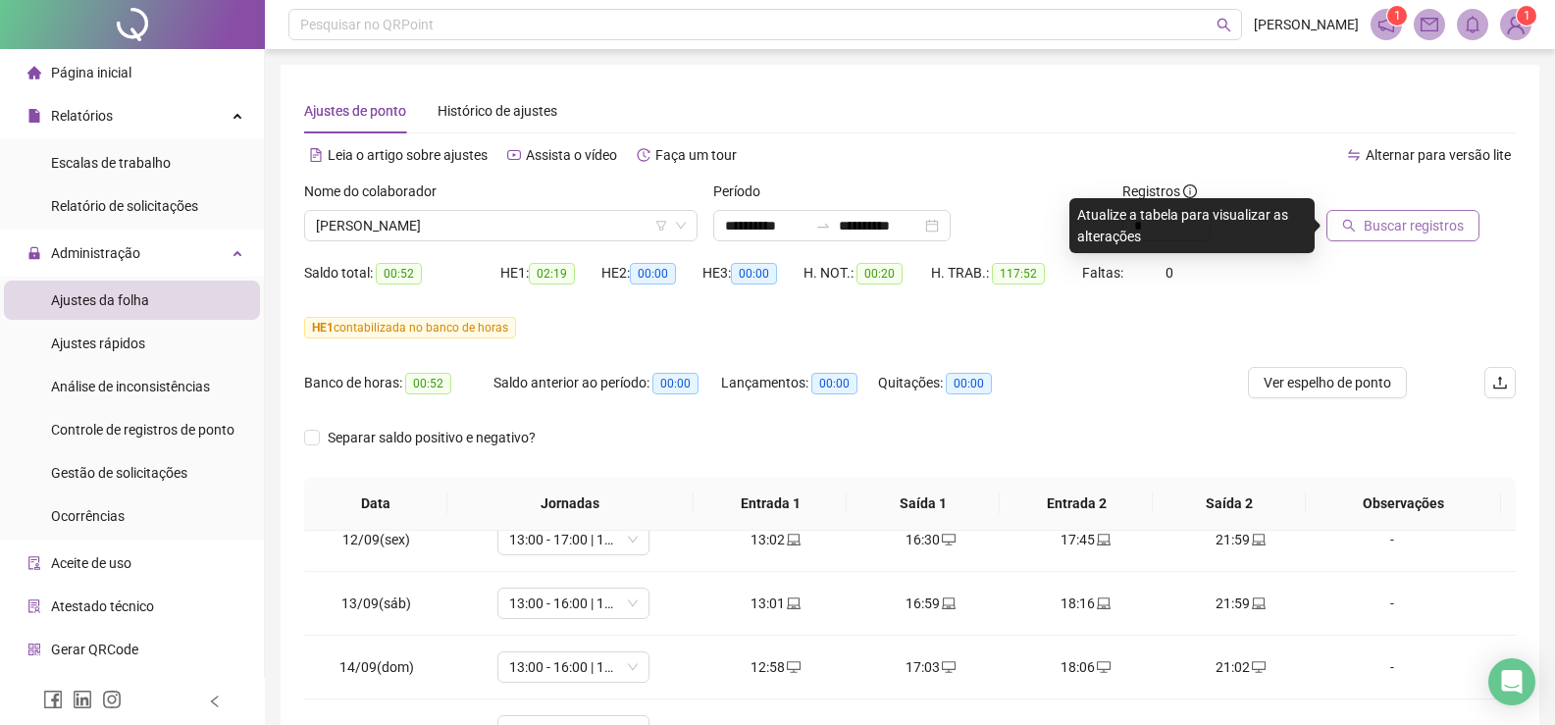
click at [1374, 231] on span "Buscar registros" at bounding box center [1413, 226] width 100 height 22
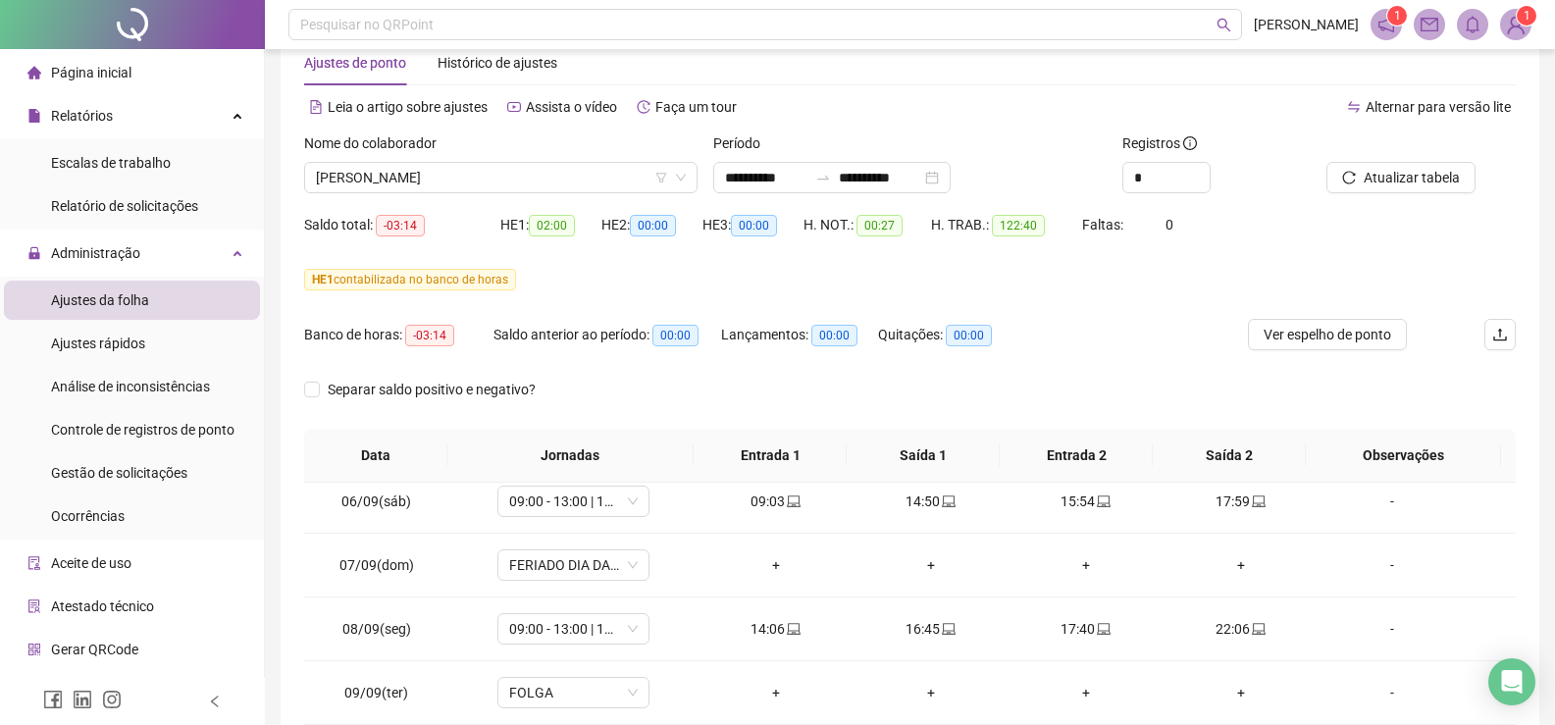
scroll to position [38, 0]
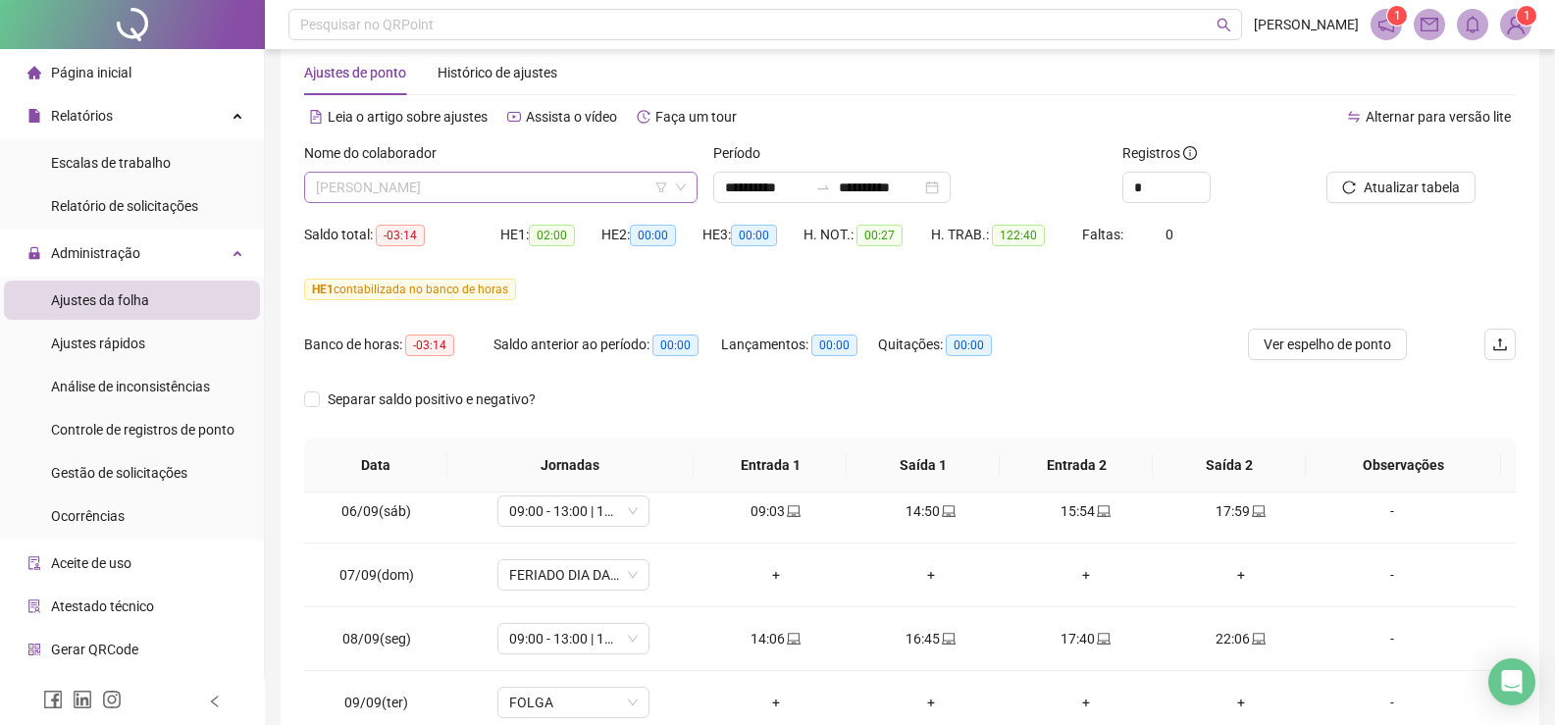
click at [570, 176] on span "[PERSON_NAME]" at bounding box center [501, 187] width 370 height 29
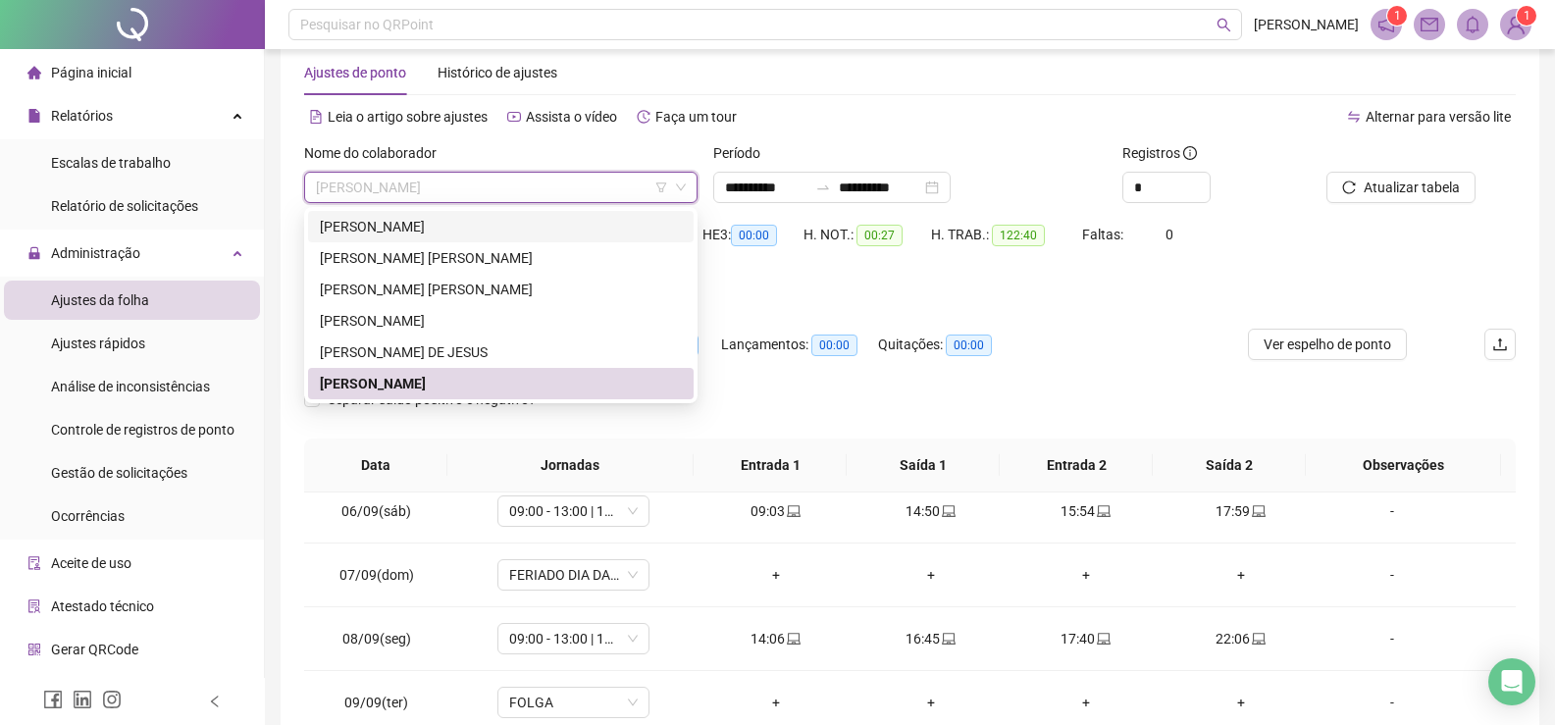
click at [361, 235] on div "[PERSON_NAME]" at bounding box center [501, 227] width 362 height 22
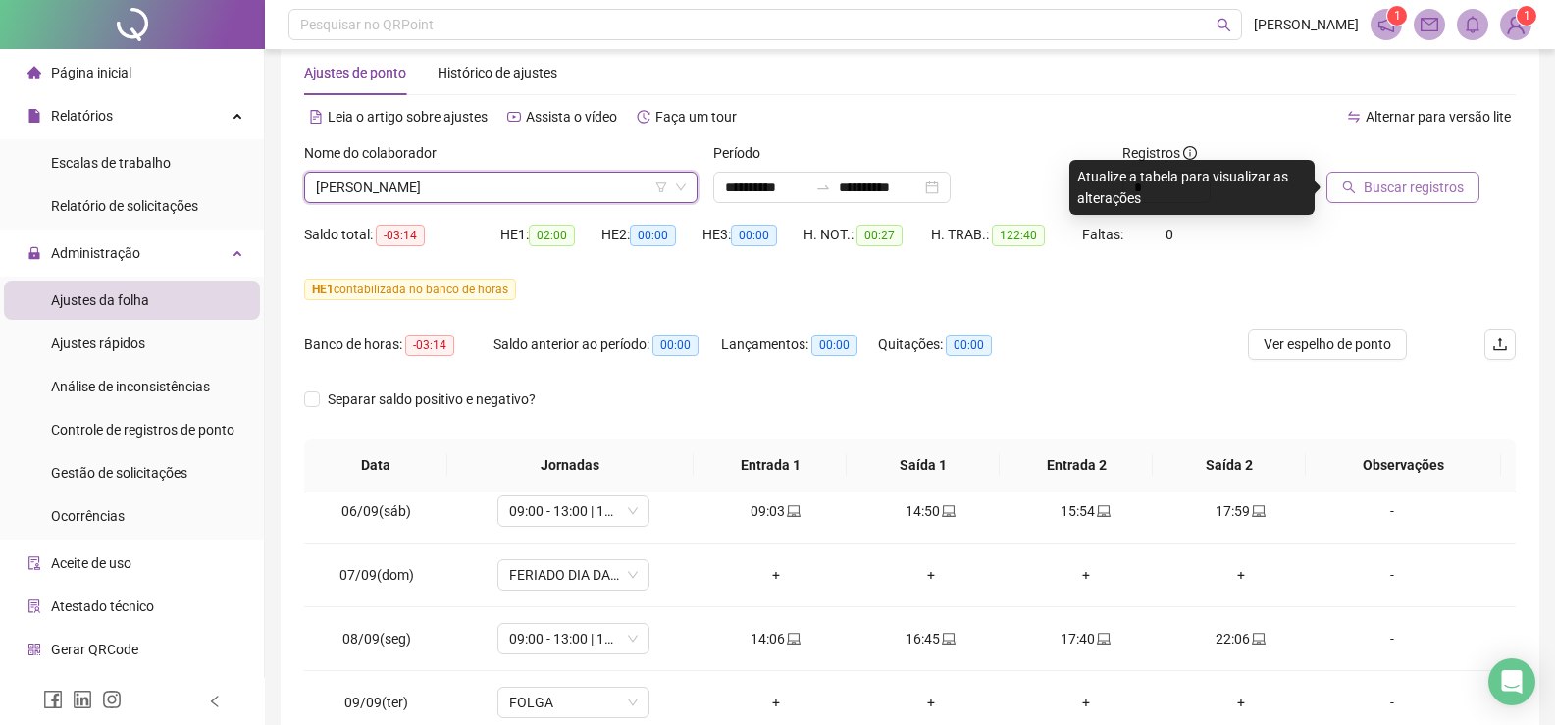
drag, startPoint x: 1391, startPoint y: 188, endPoint x: 1377, endPoint y: 177, distance: 18.1
click at [1392, 188] on span "Buscar registros" at bounding box center [1413, 188] width 100 height 22
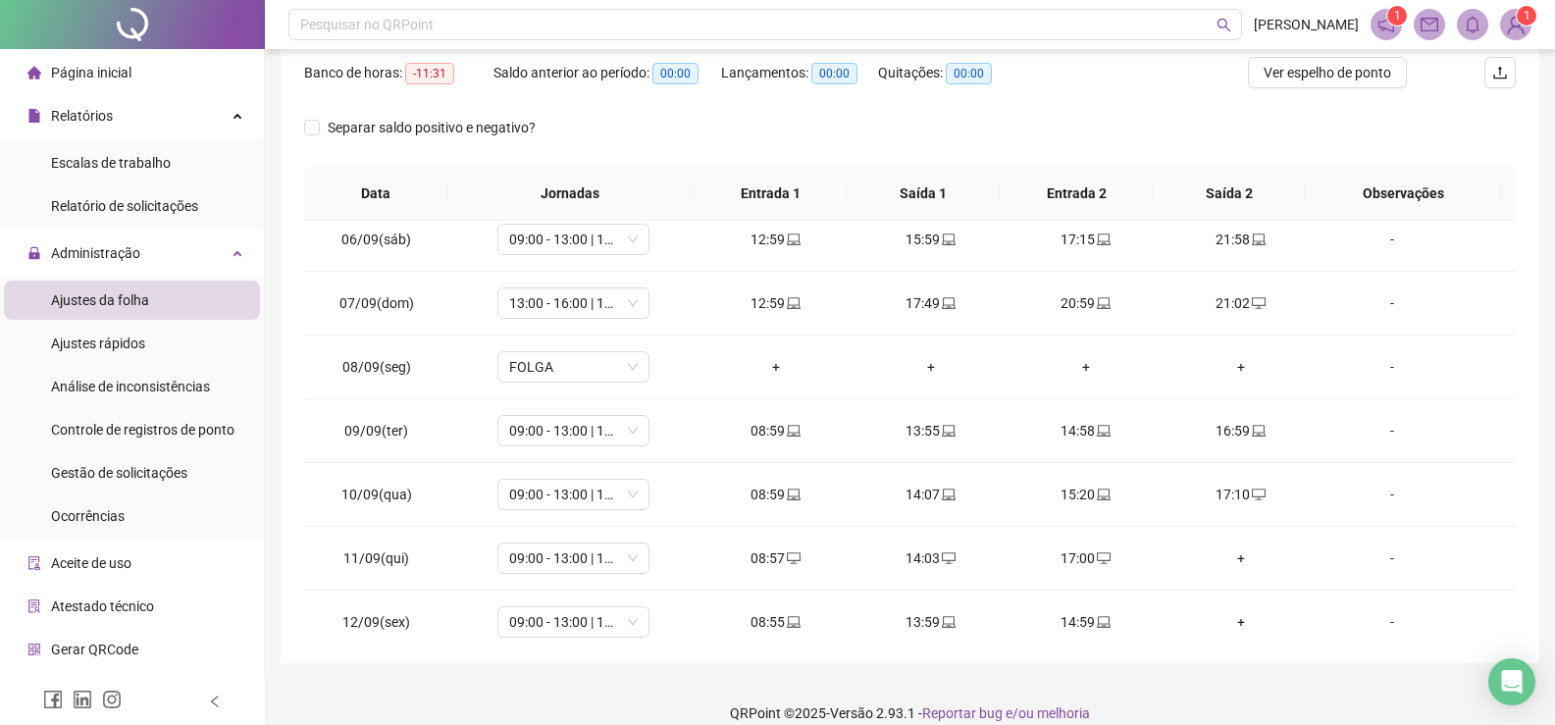
scroll to position [333, 0]
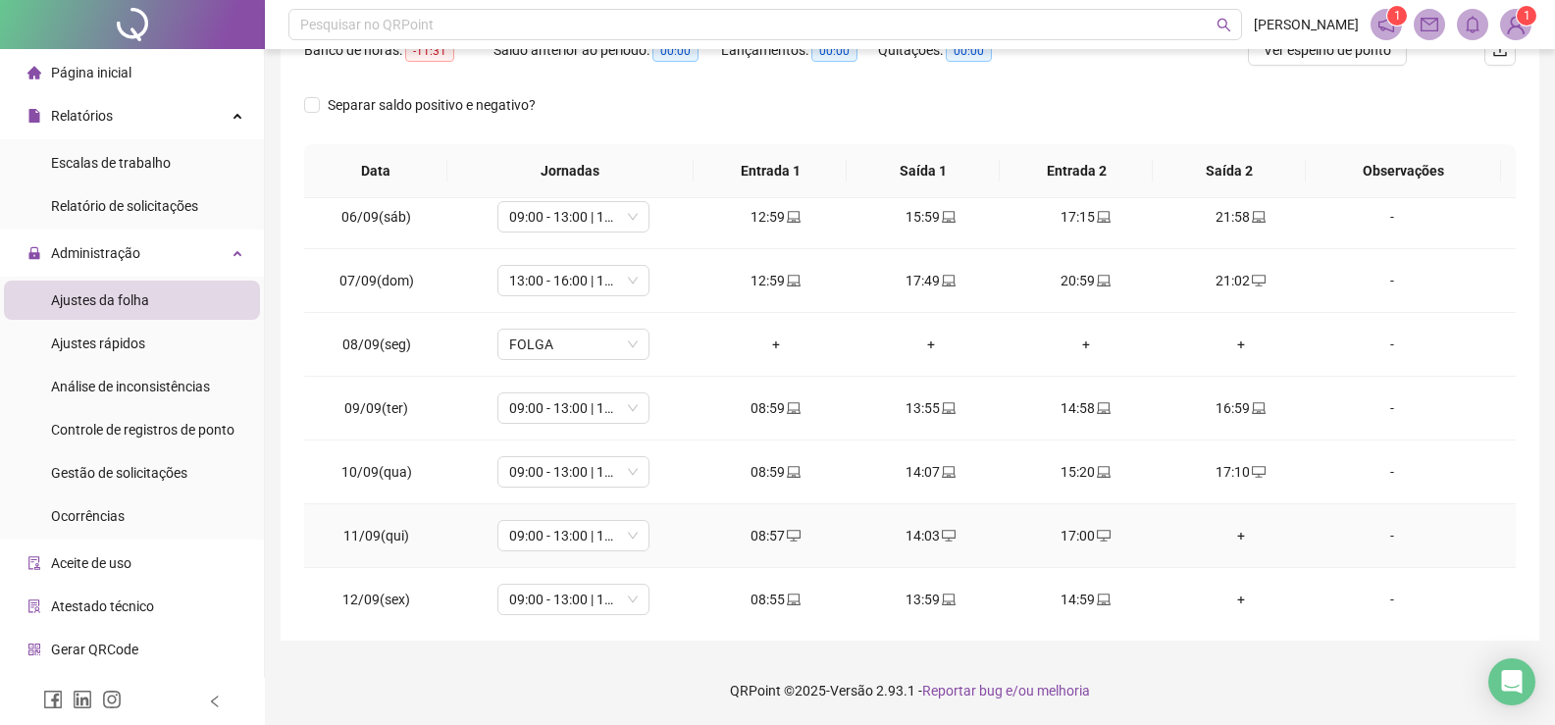
click at [1075, 537] on div "17:00" at bounding box center [1086, 536] width 124 height 22
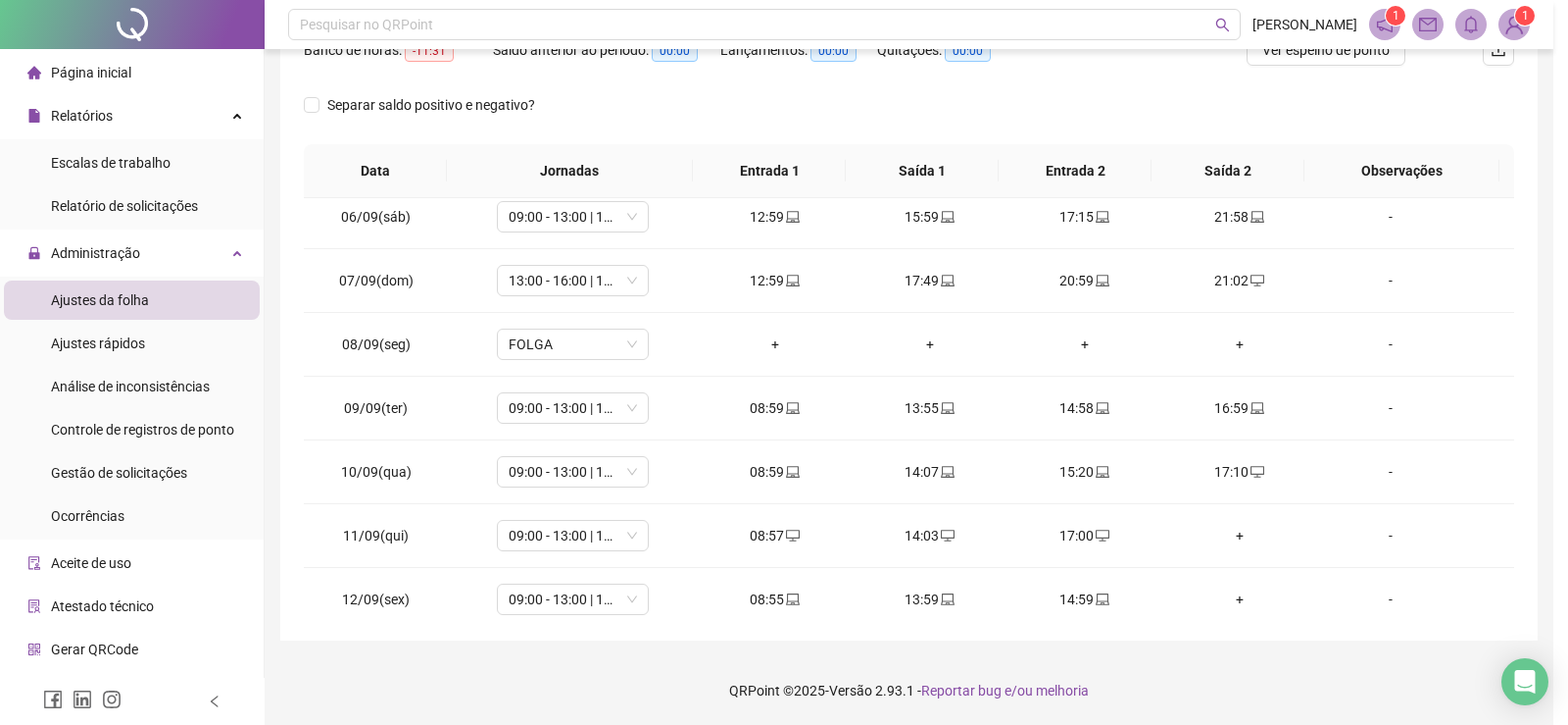
type input "**********"
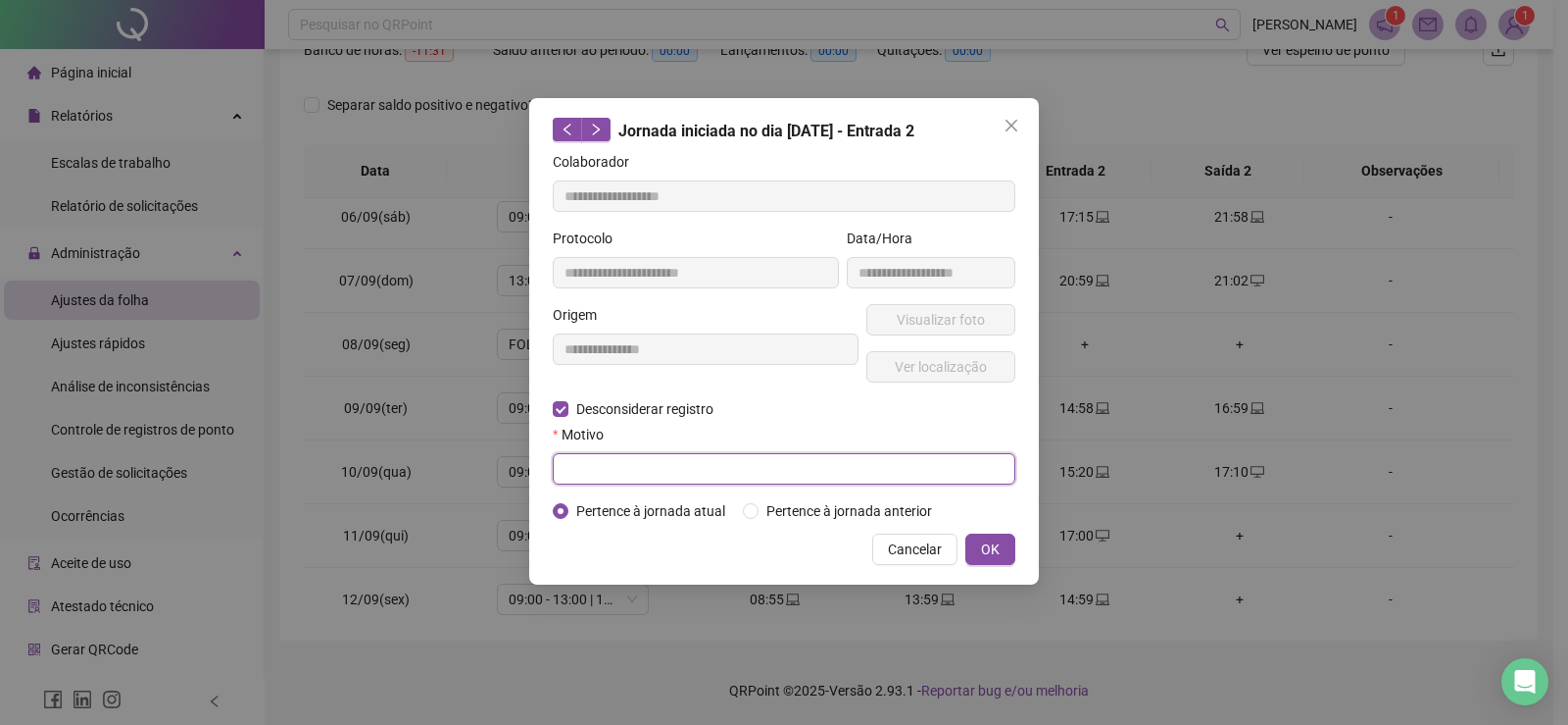
click at [595, 460] on input "text" at bounding box center [784, 468] width 463 height 31
type input "**********"
click at [999, 539] on button "OK" at bounding box center [990, 549] width 50 height 31
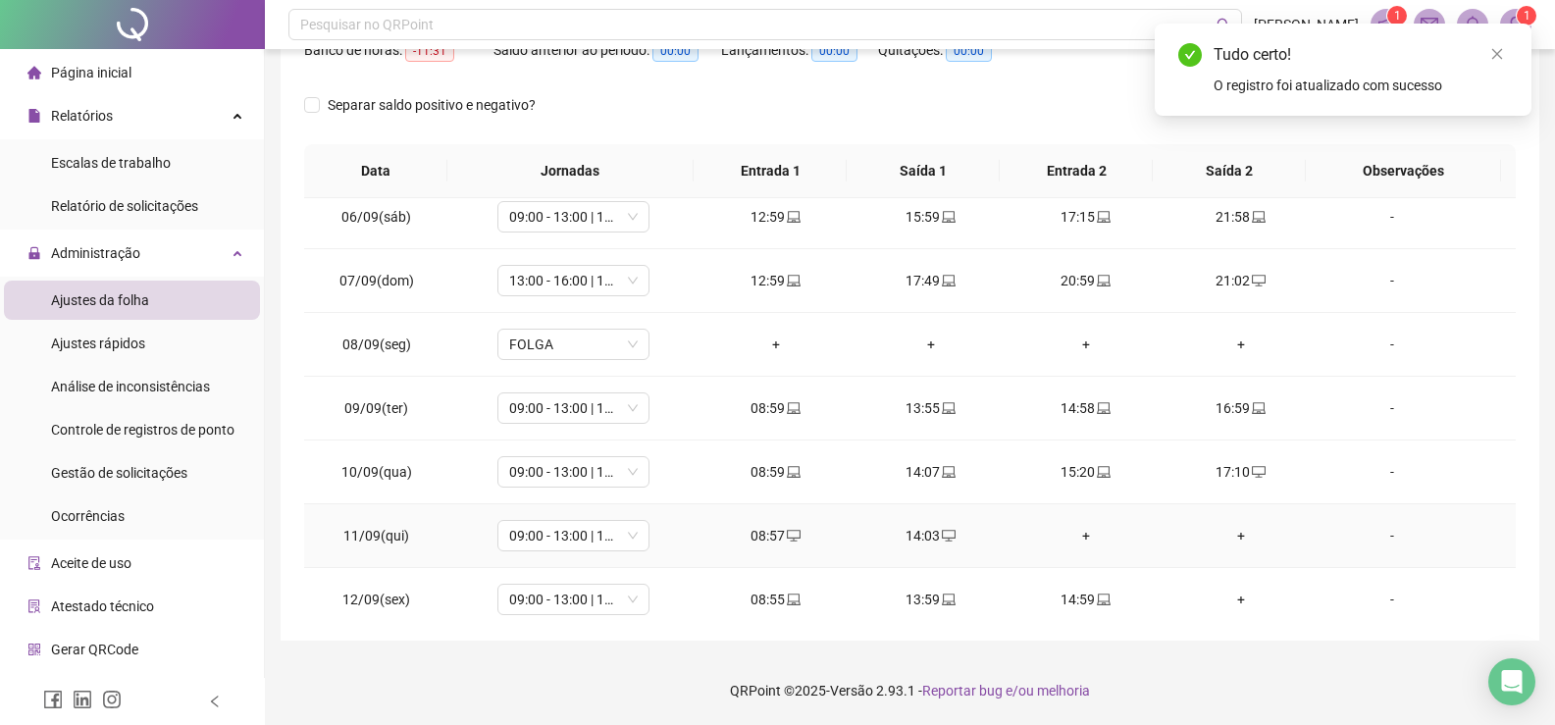
drag, startPoint x: 1068, startPoint y: 542, endPoint x: 1082, endPoint y: 535, distance: 15.8
click at [1069, 541] on div "+" at bounding box center [1086, 536] width 124 height 22
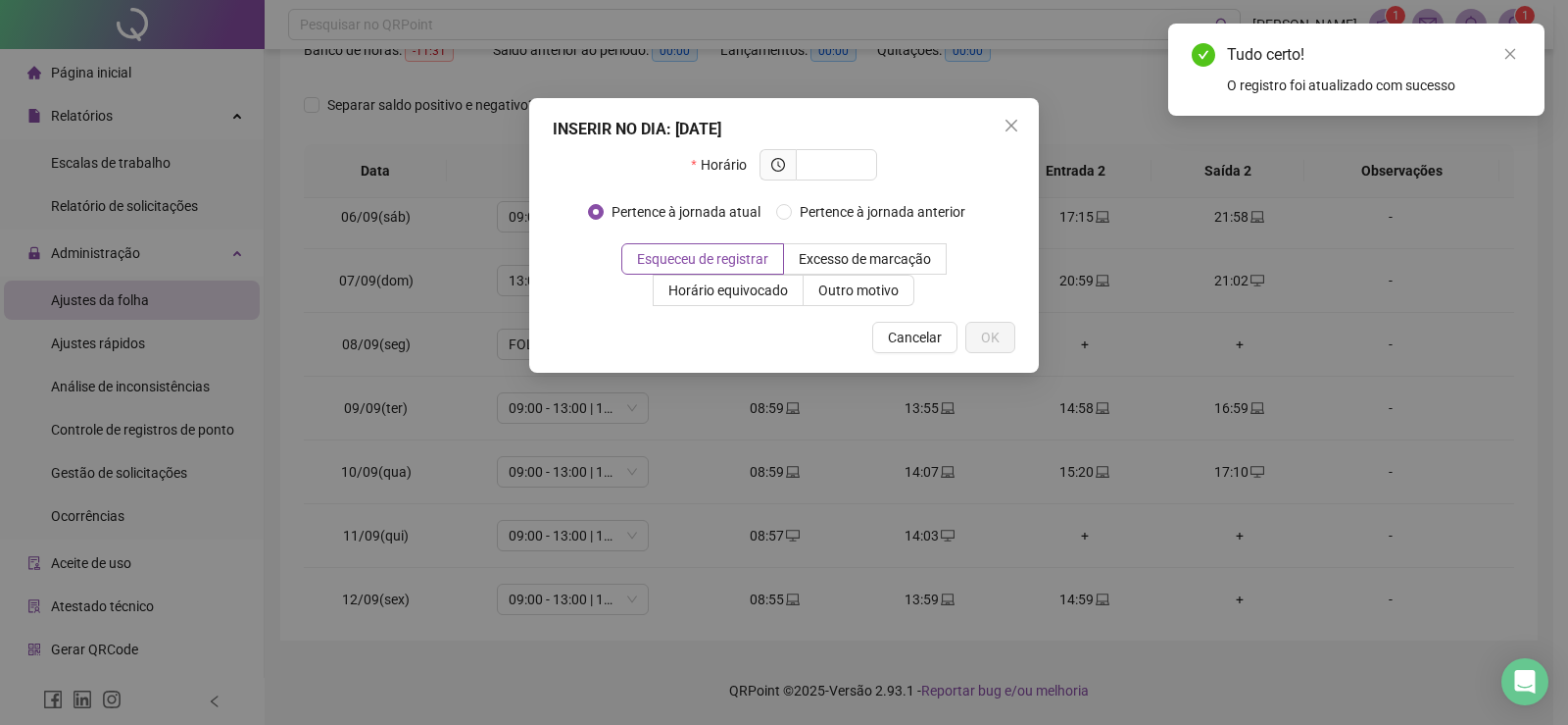
click at [1084, 535] on div "INSERIR NO DIA : [DATE] Horário Pertence à jornada atual Pertence à jornada ant…" at bounding box center [784, 362] width 1568 height 725
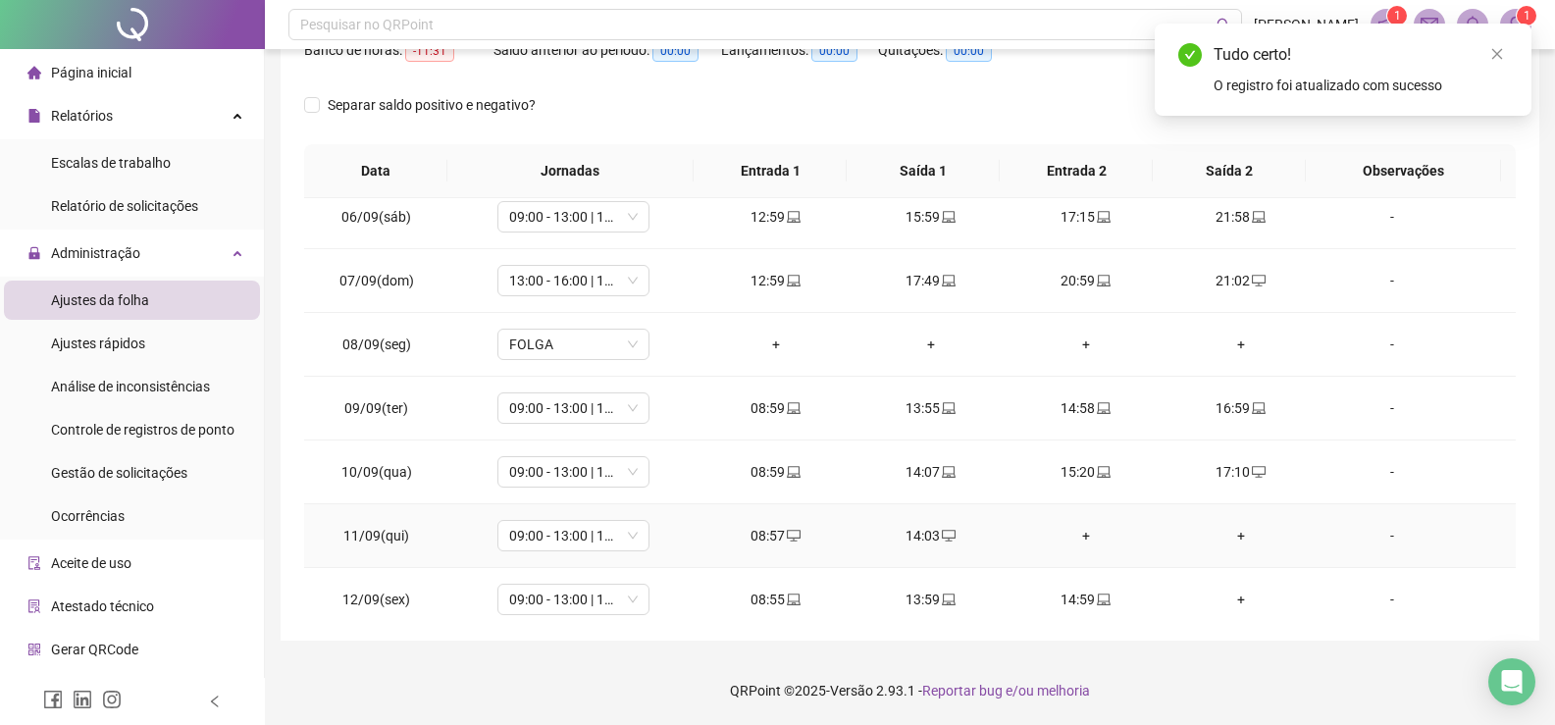
click at [1081, 531] on div "+" at bounding box center [1086, 536] width 124 height 22
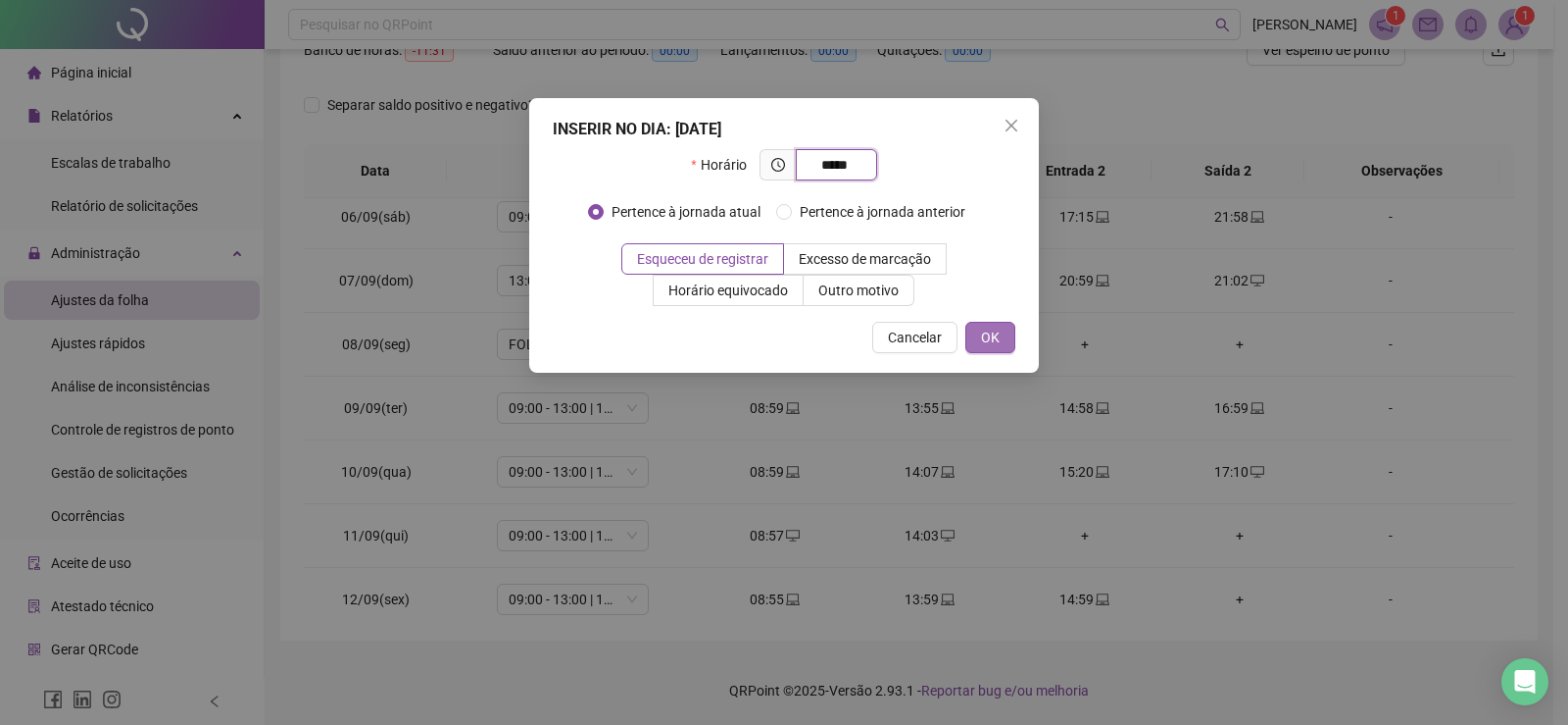
type input "*****"
click at [997, 334] on span "OK" at bounding box center [990, 338] width 19 height 22
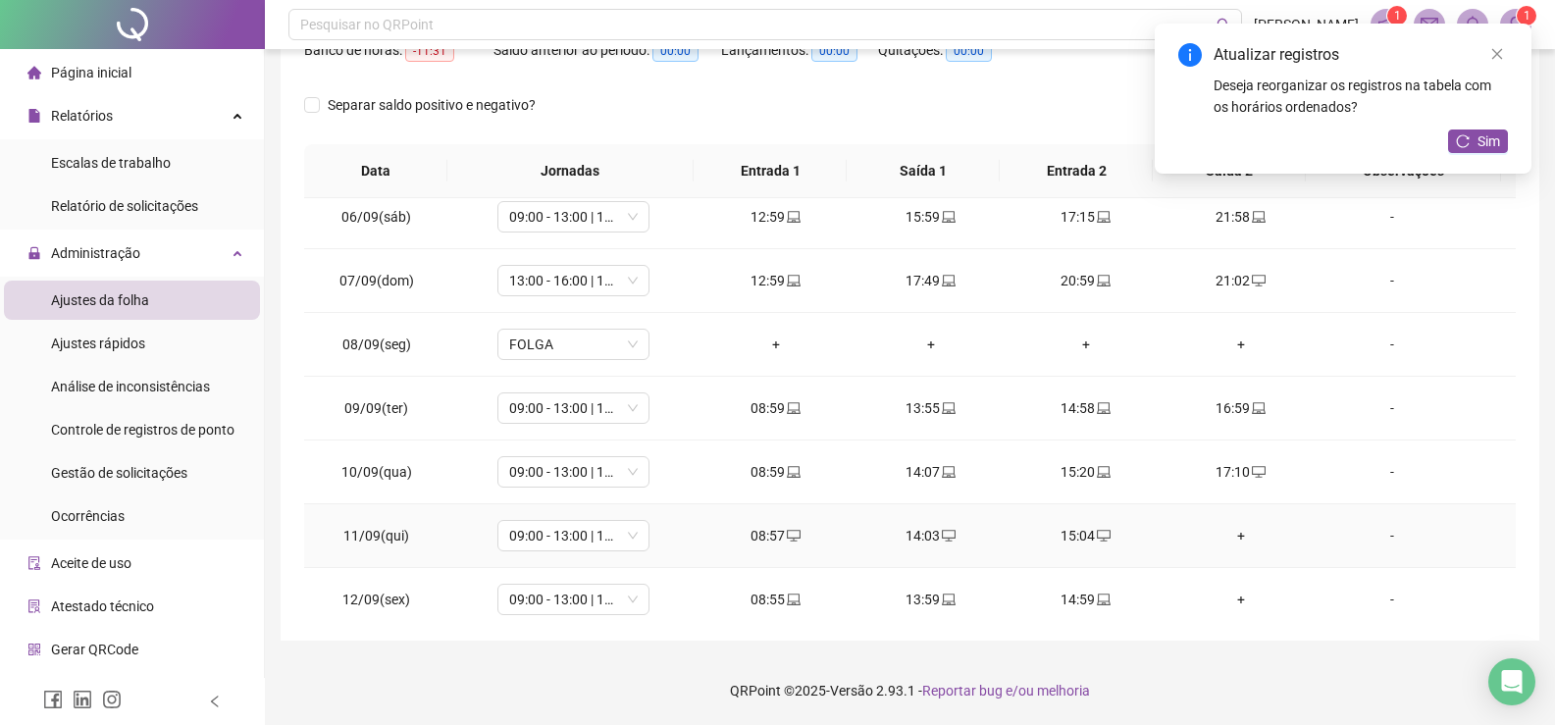
click at [1229, 534] on div "+" at bounding box center [1241, 536] width 124 height 22
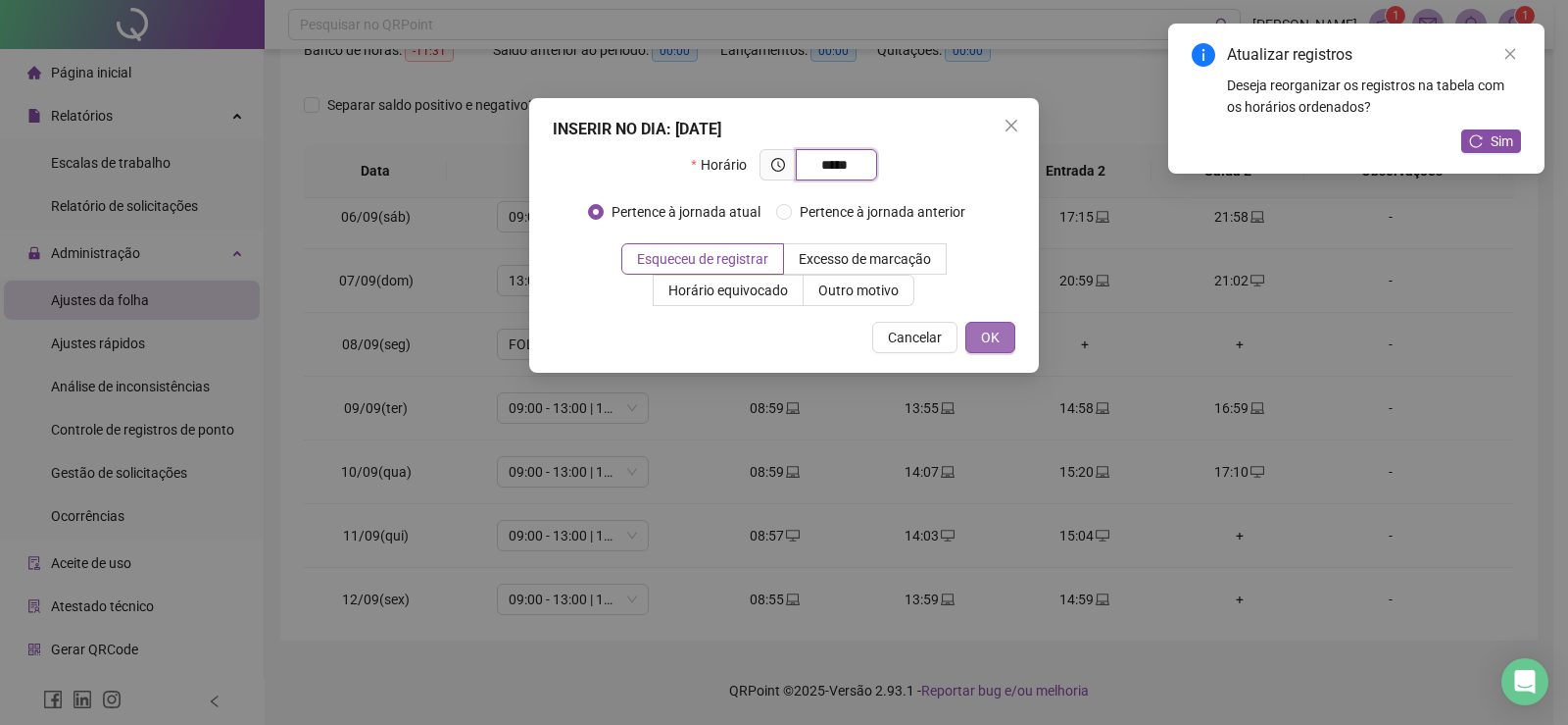
type input "*****"
click at [985, 342] on span "OK" at bounding box center [990, 338] width 19 height 22
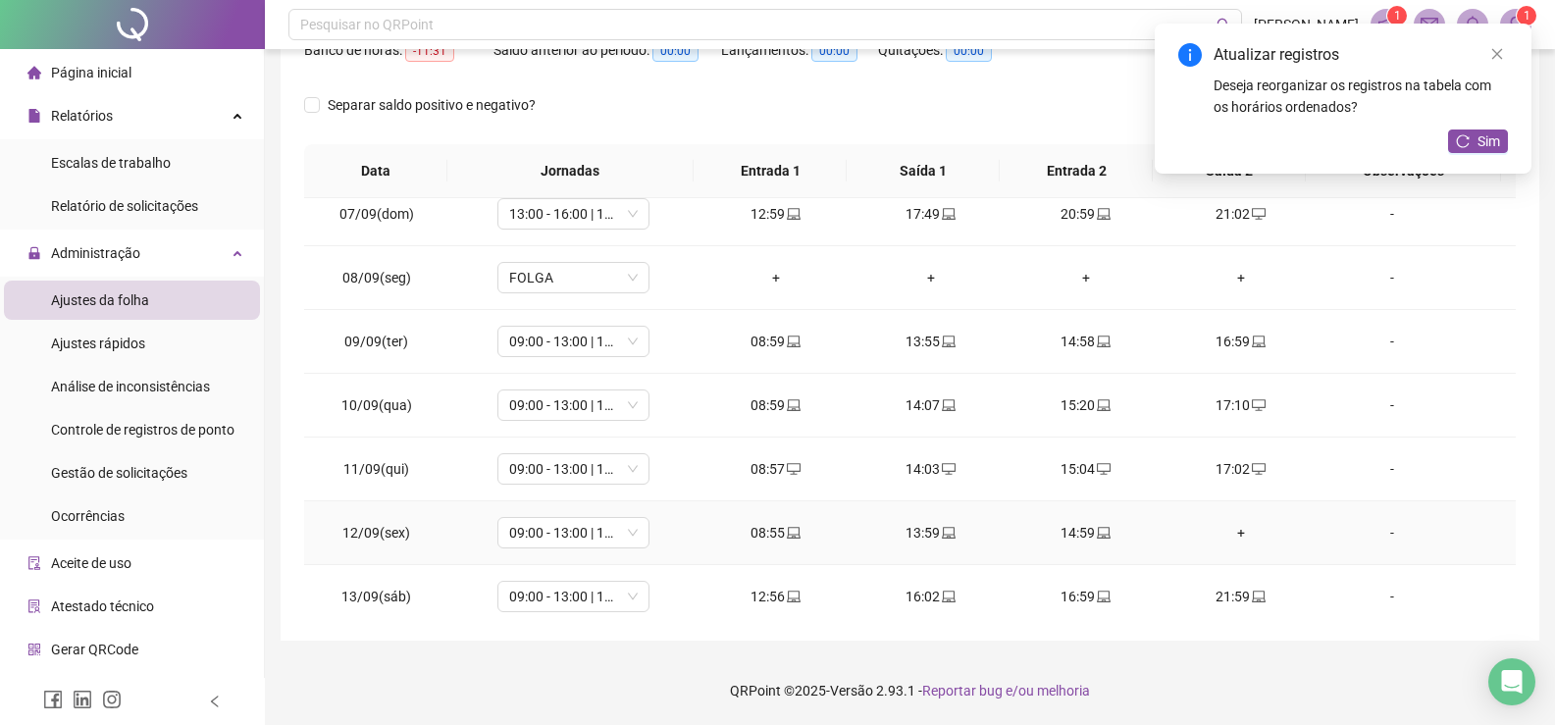
scroll to position [528, 0]
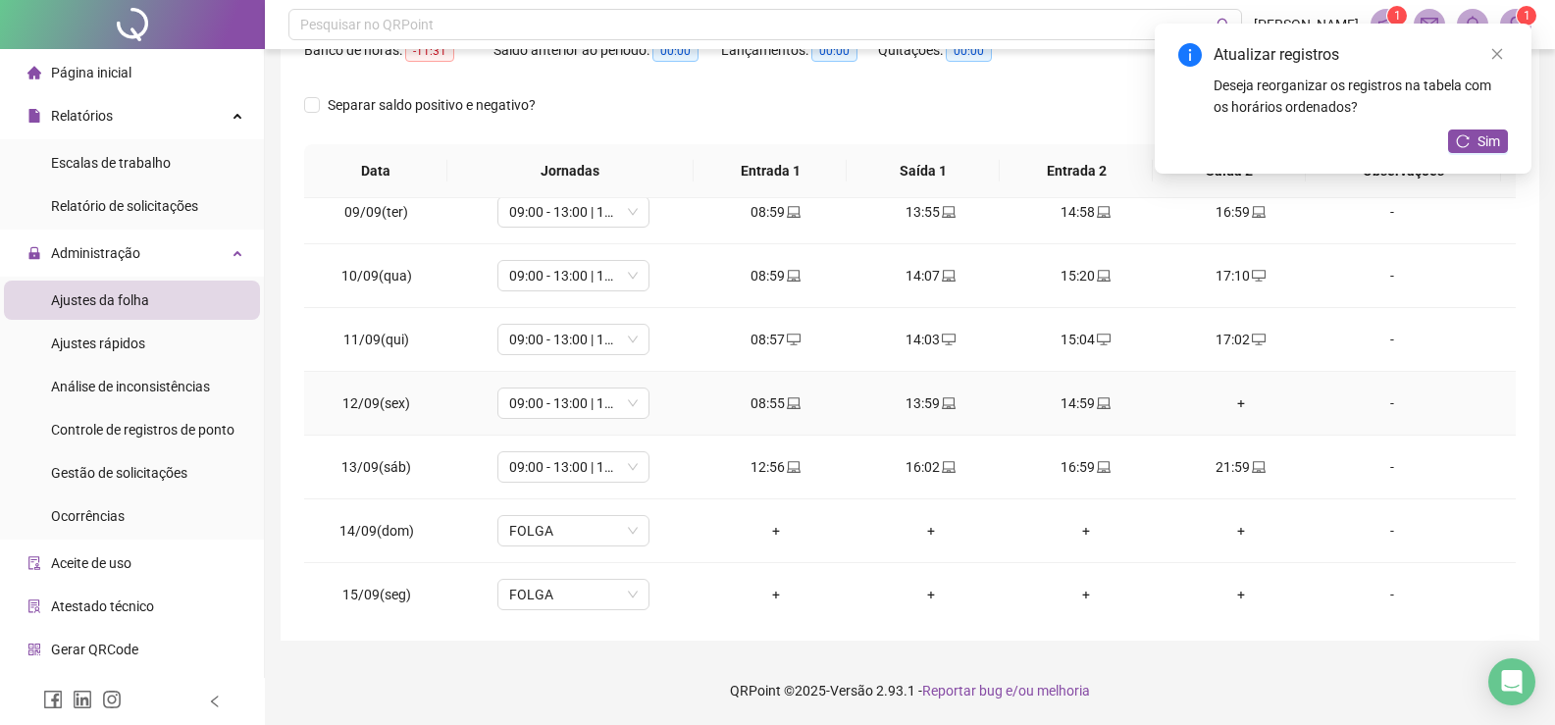
click at [1225, 410] on div "+" at bounding box center [1241, 403] width 124 height 22
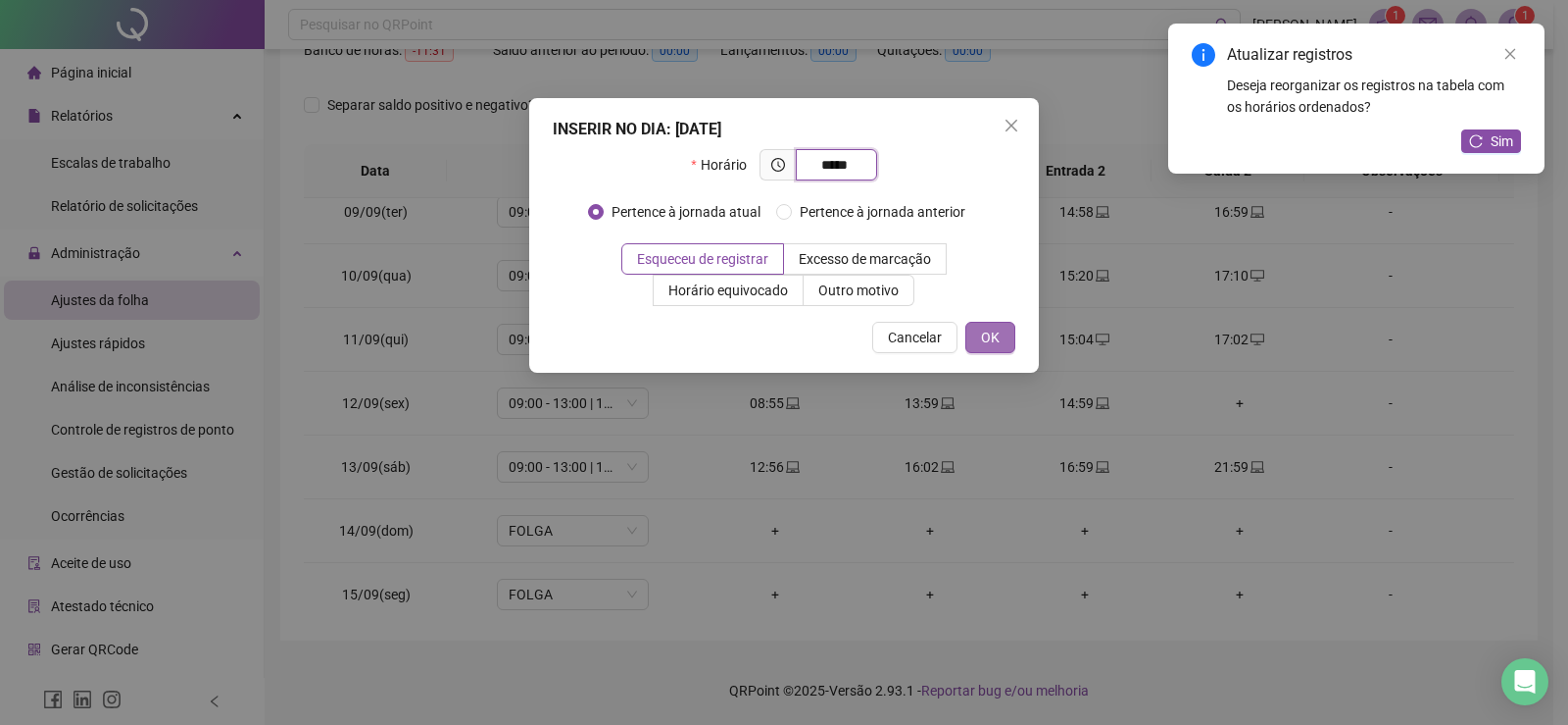
type input "*****"
click at [1002, 336] on button "OK" at bounding box center [990, 337] width 50 height 31
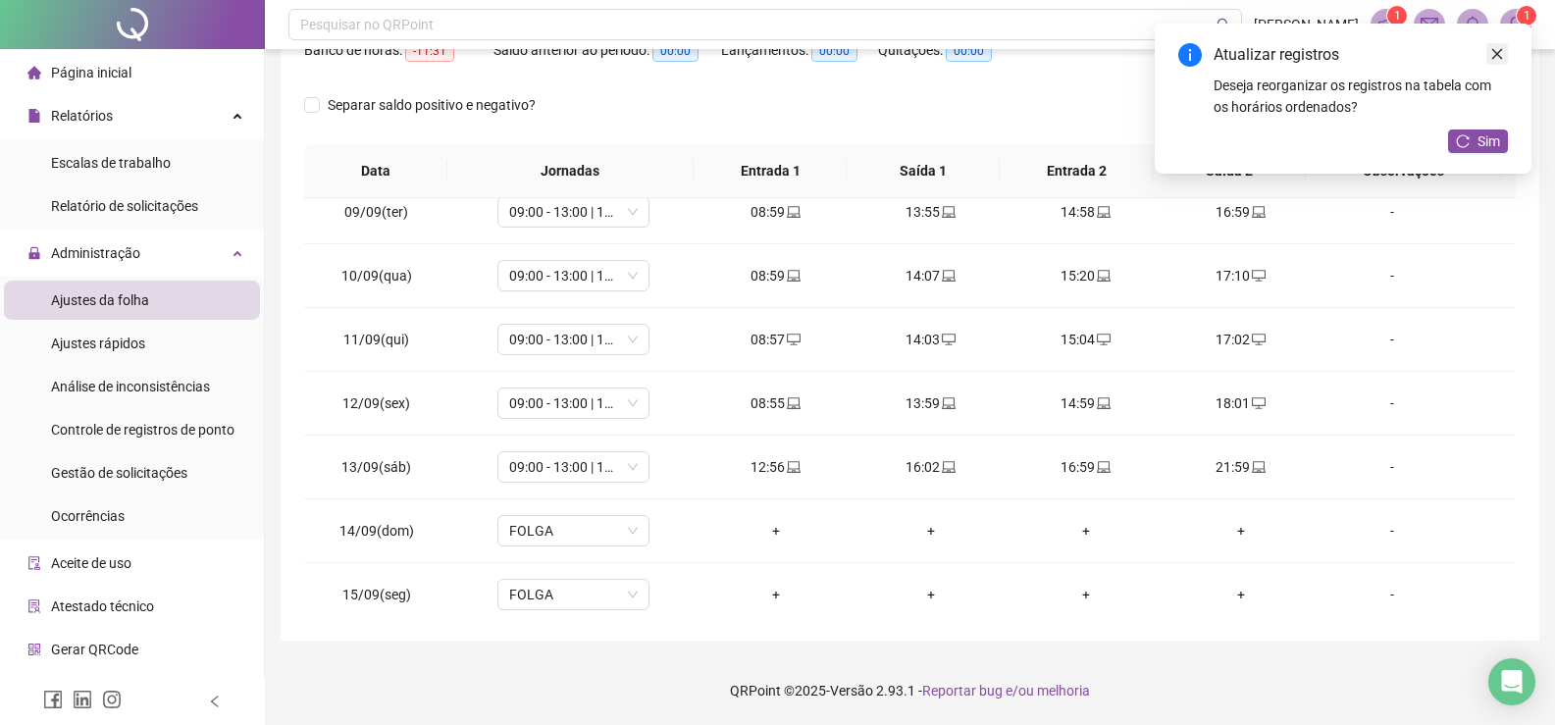
click at [1501, 49] on link "Close" at bounding box center [1497, 54] width 22 height 22
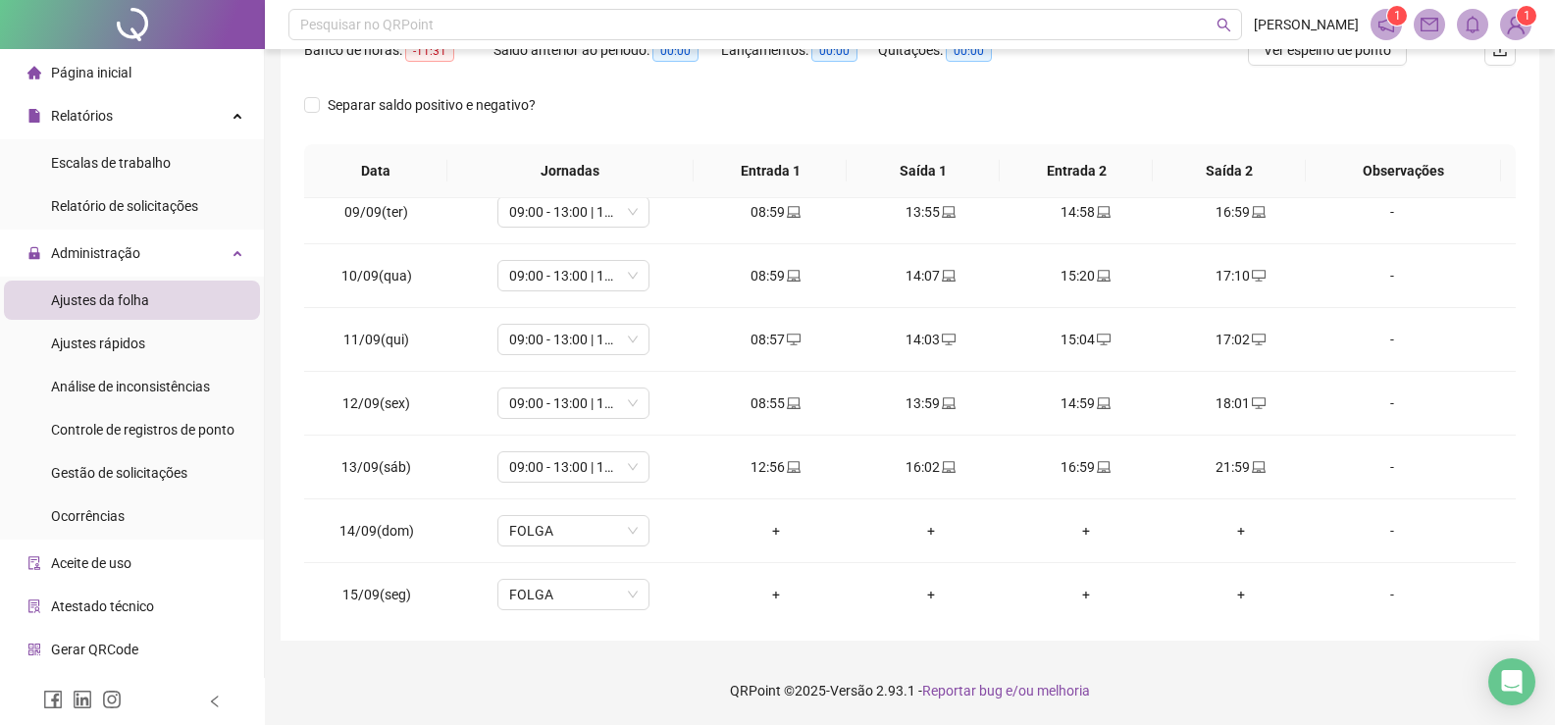
click at [115, 69] on span "Página inicial" at bounding box center [91, 73] width 80 height 16
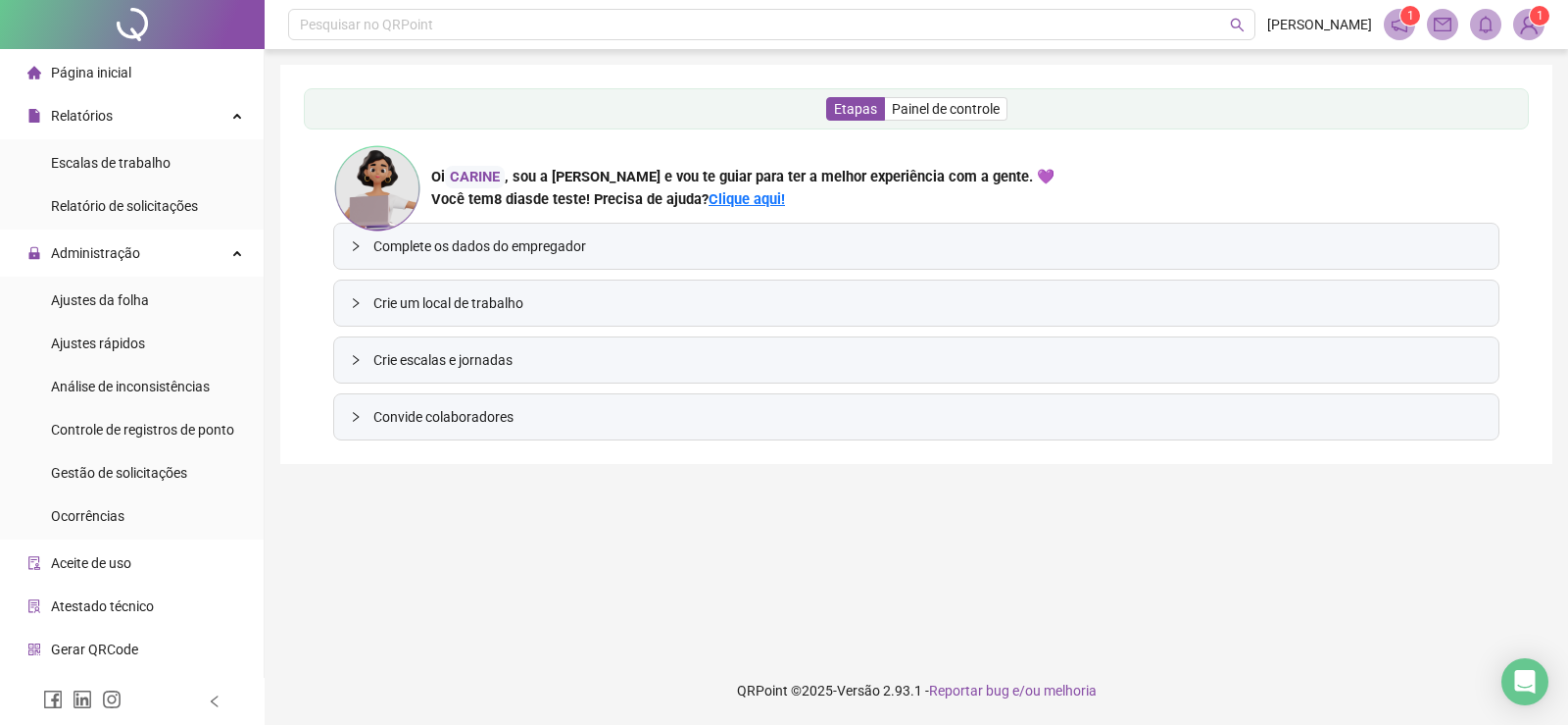
click at [102, 77] on span "Página inicial" at bounding box center [91, 73] width 80 height 16
